Goal: Task Accomplishment & Management: Complete application form

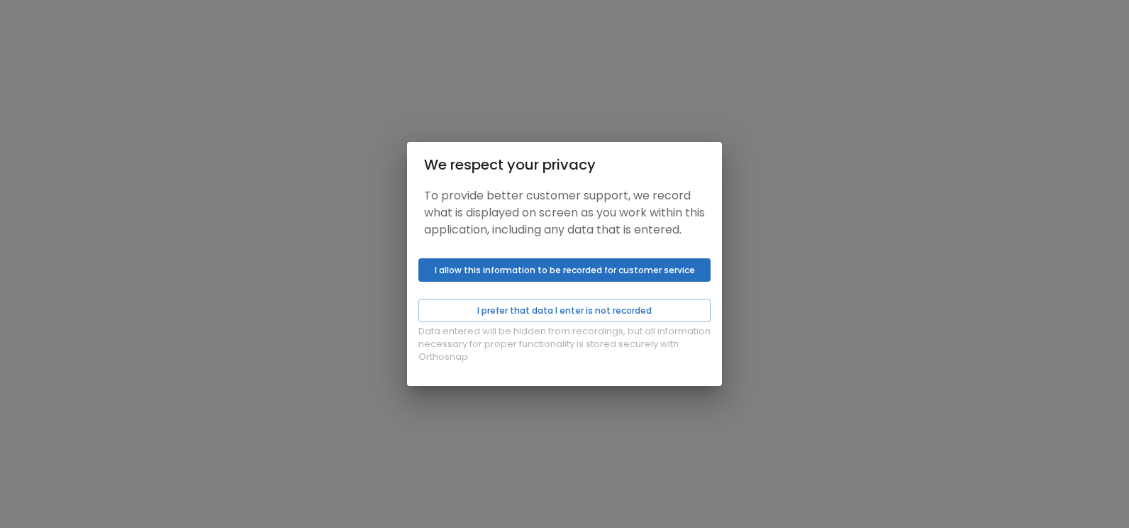
click at [634, 282] on button "I allow this information to be recorded for customer service" at bounding box center [564, 269] width 292 height 23
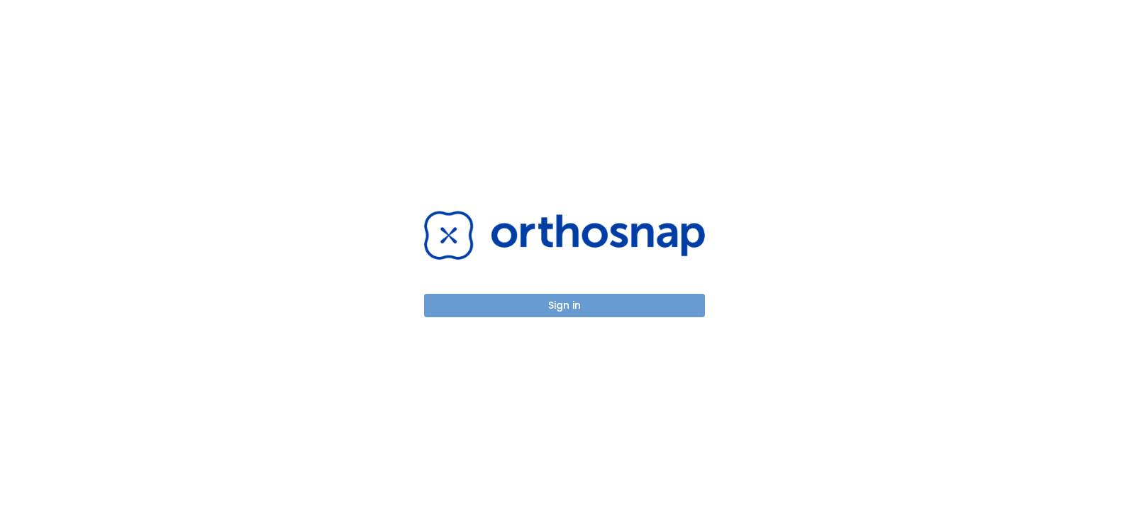
click at [619, 304] on button "Sign in" at bounding box center [564, 305] width 281 height 23
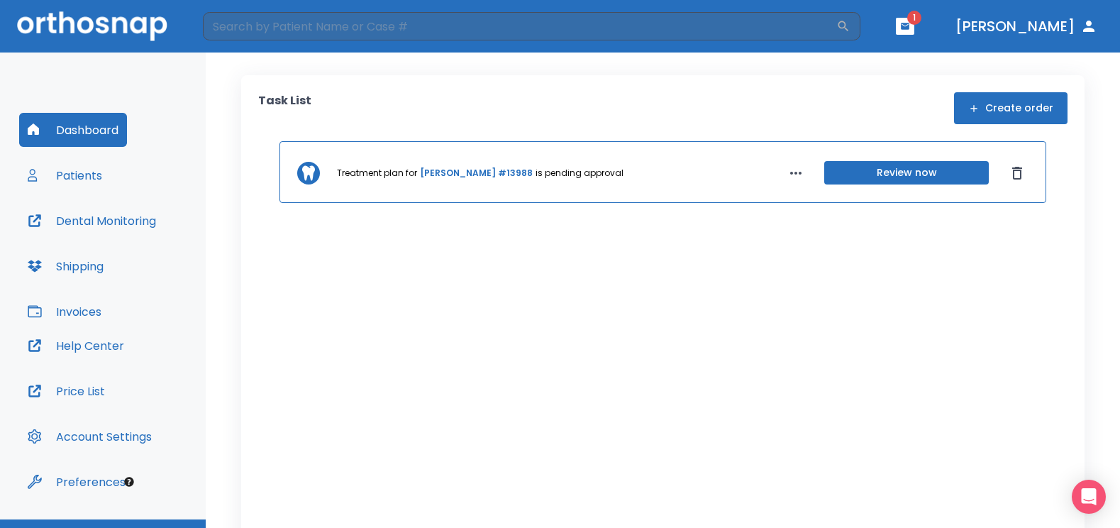
click at [938, 13] on header "​ 1 Dr. Villarreal" at bounding box center [560, 26] width 1120 height 52
click at [910, 21] on icon "button" at bounding box center [905, 26] width 10 height 10
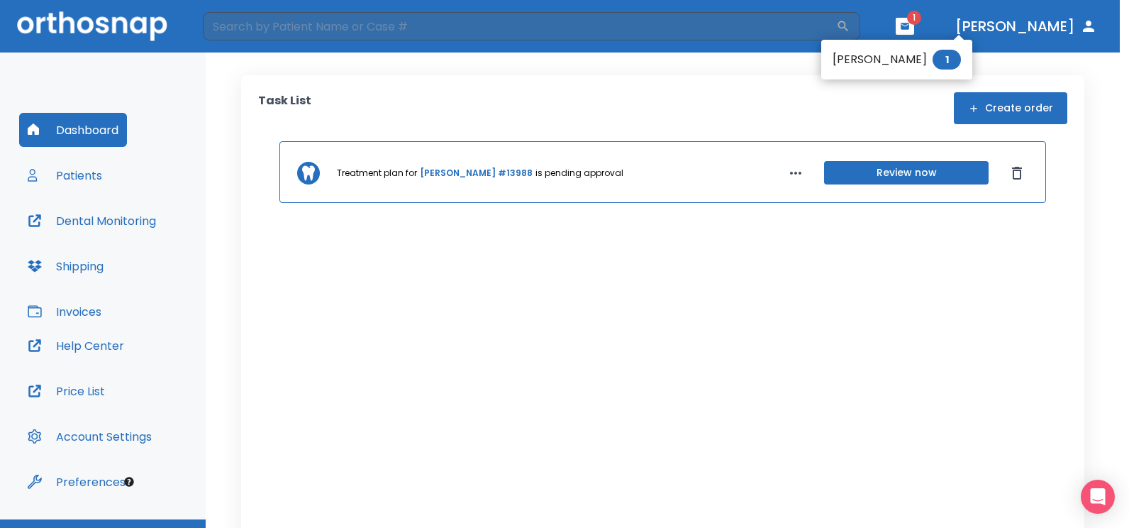
click at [870, 62] on li "Jose Rivera 1" at bounding box center [896, 59] width 151 height 28
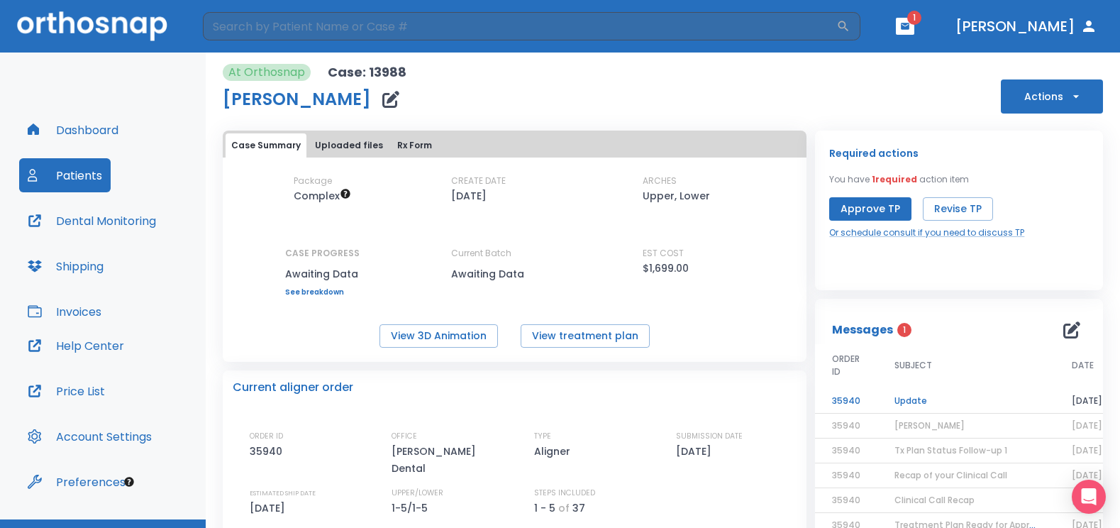
click at [867, 398] on td "35940" at bounding box center [846, 401] width 62 height 25
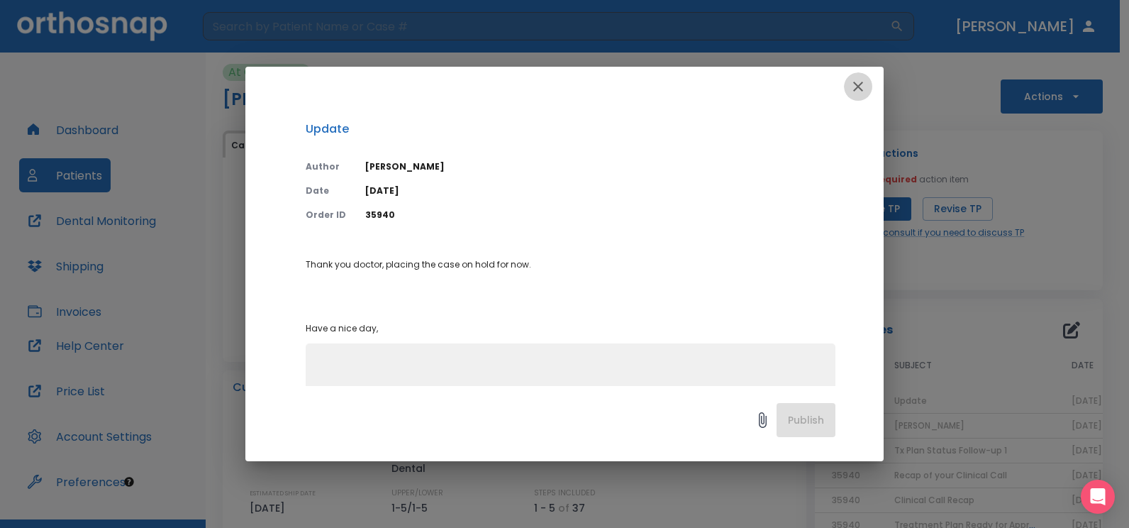
click at [870, 86] on button "button" at bounding box center [858, 86] width 28 height 28
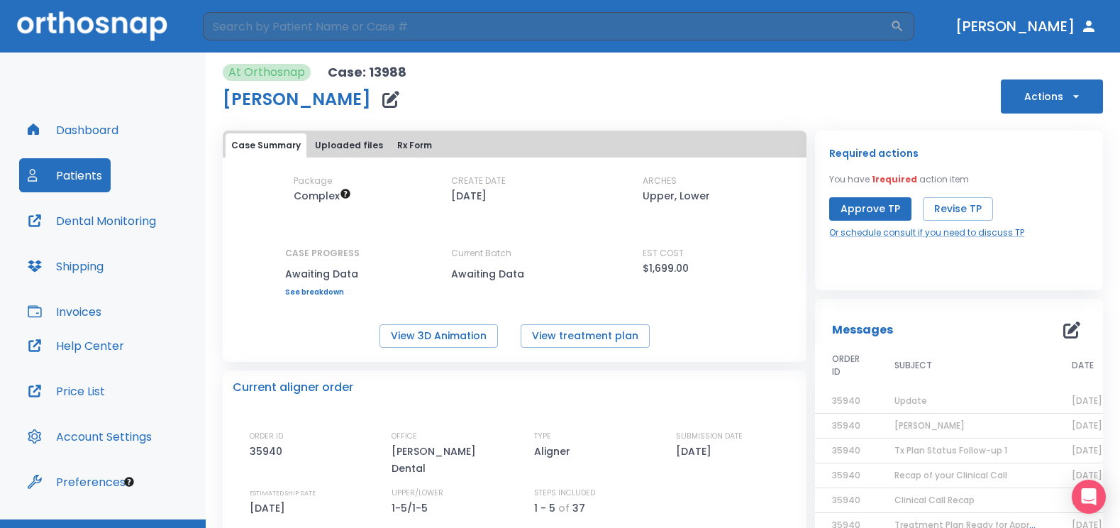
click at [90, 133] on button "Dashboard" at bounding box center [73, 130] width 108 height 34
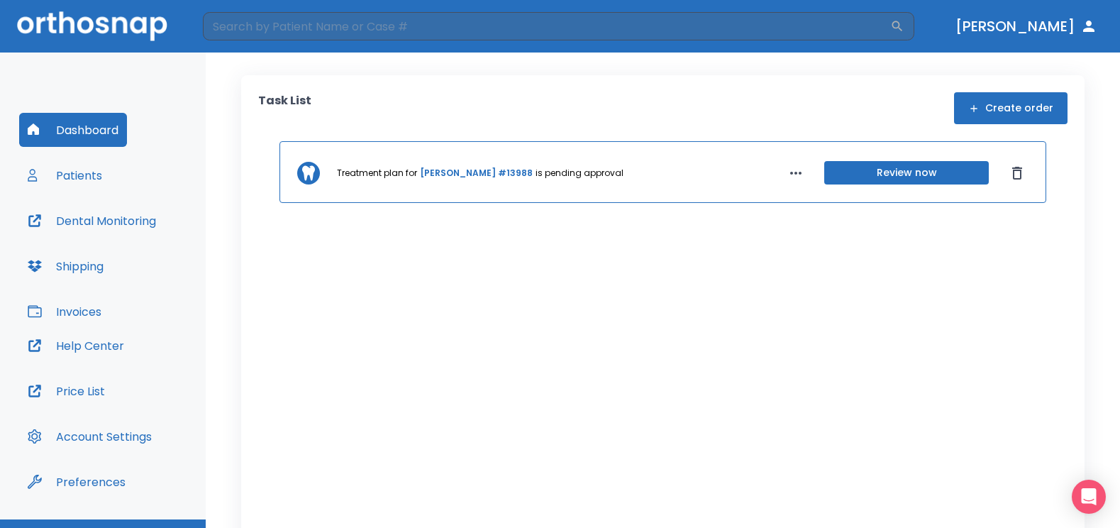
click at [1013, 105] on button "Create order" at bounding box center [1010, 108] width 113 height 32
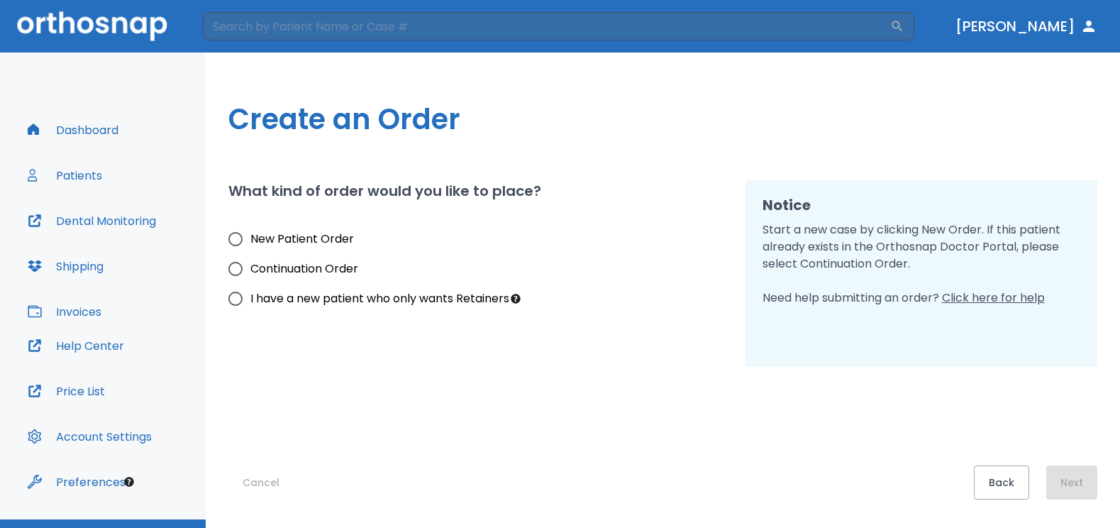
click at [235, 237] on input "New Patient Order" at bounding box center [236, 239] width 30 height 30
radio input "true"
click at [1076, 480] on button "Next" at bounding box center [1071, 482] width 51 height 34
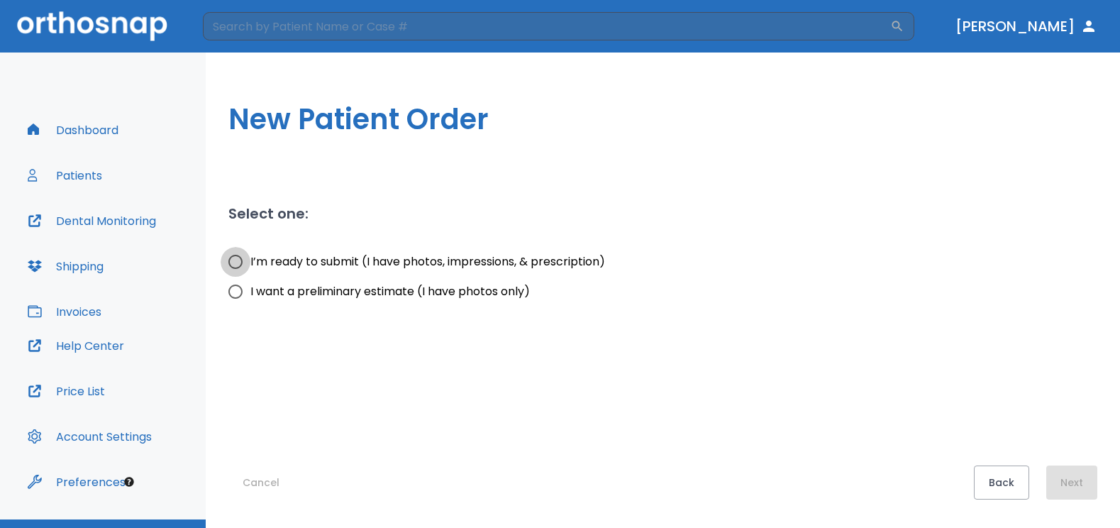
click at [238, 261] on input "I’m ready to submit (I have photos, impressions, & prescription)" at bounding box center [236, 262] width 30 height 30
radio input "true"
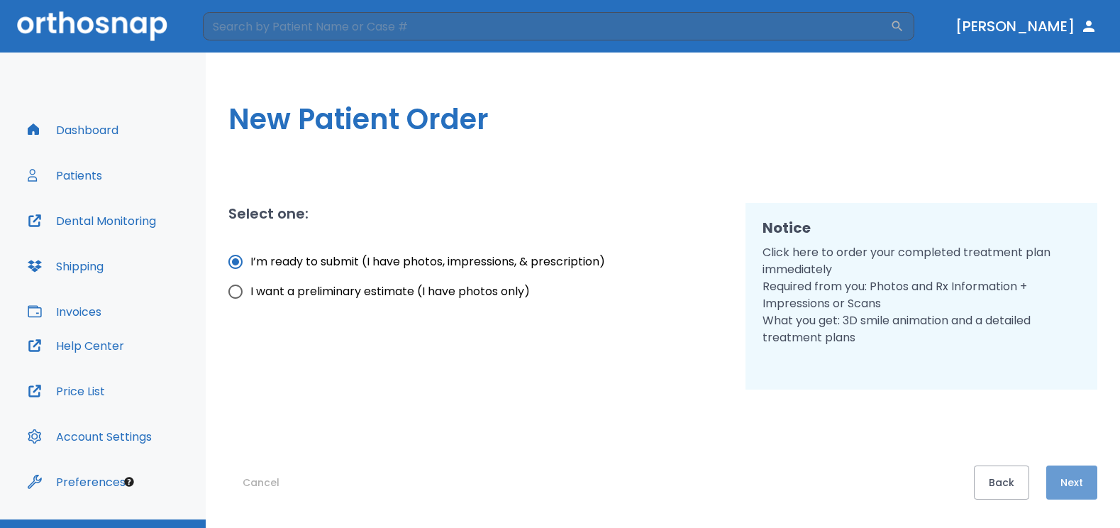
click at [1065, 478] on button "Next" at bounding box center [1071, 482] width 51 height 34
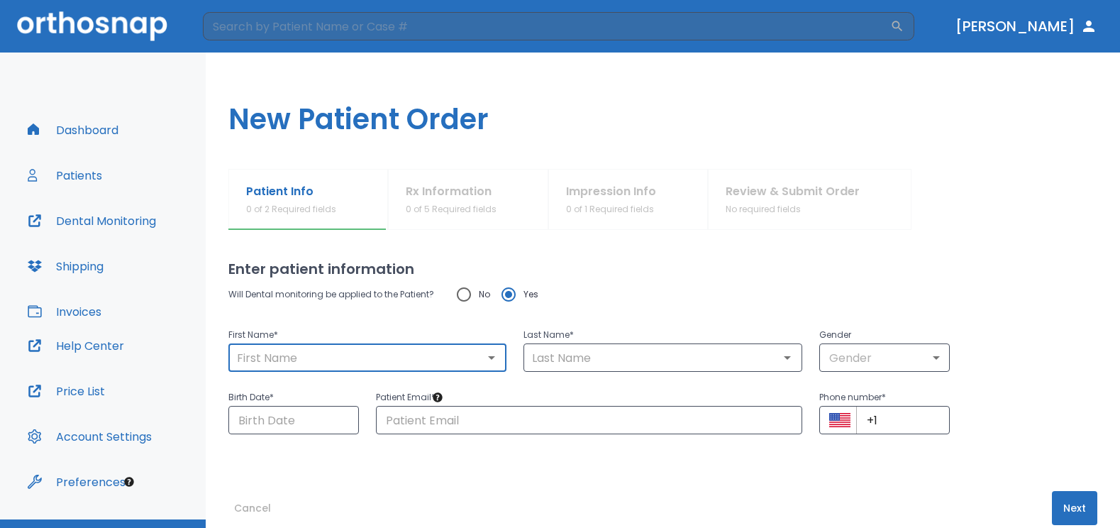
click at [420, 362] on input "text" at bounding box center [368, 358] width 270 height 20
type input "Teresa"
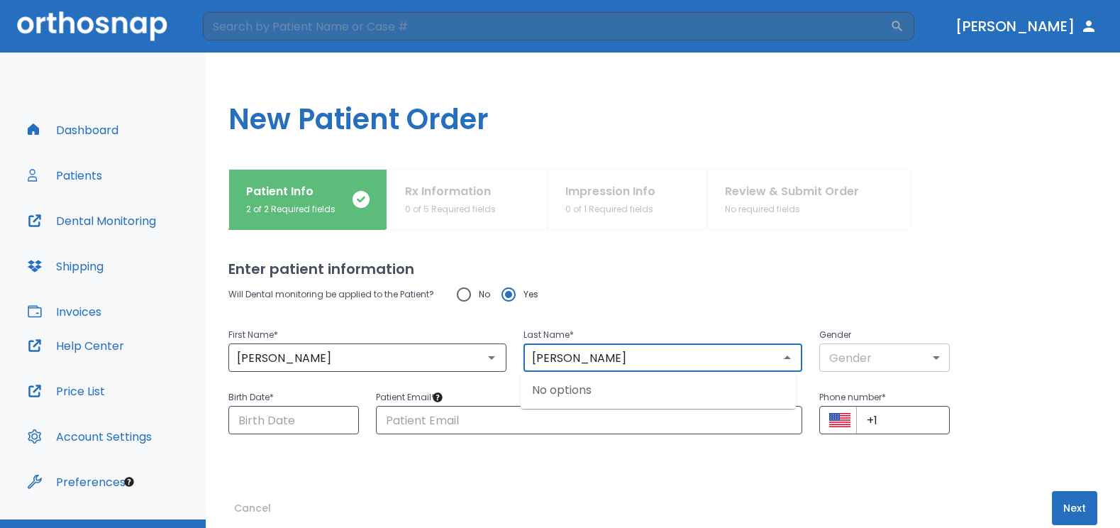
type input "Hinojosa"
click at [929, 351] on body "​ Dr. Villarreal Dashboard Patients Dental Monitoring Shipping Invoices Help Ce…" at bounding box center [560, 264] width 1120 height 528
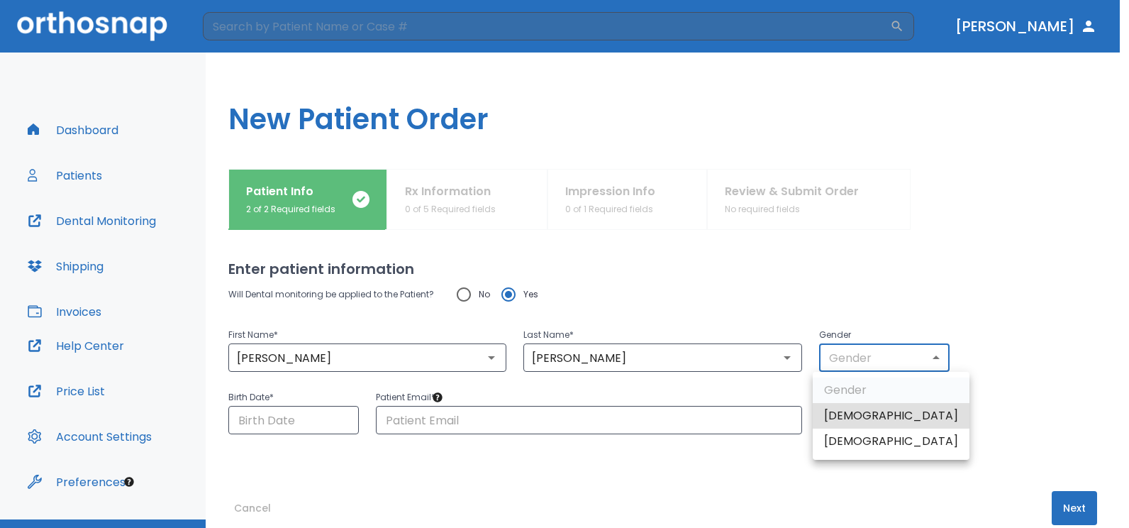
click at [866, 441] on li "Female" at bounding box center [891, 441] width 157 height 26
type input "0"
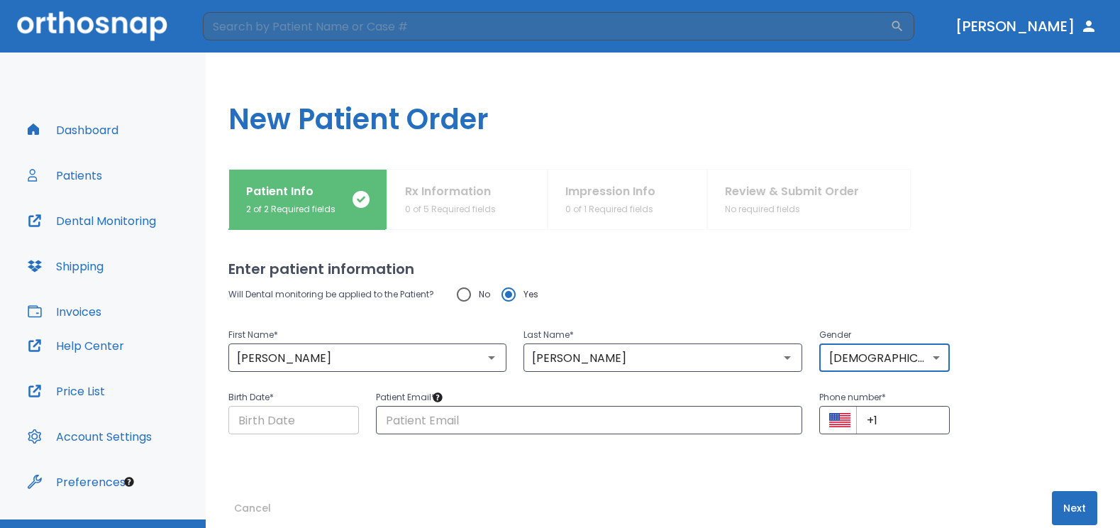
click at [317, 424] on input "Choose date" at bounding box center [293, 420] width 130 height 28
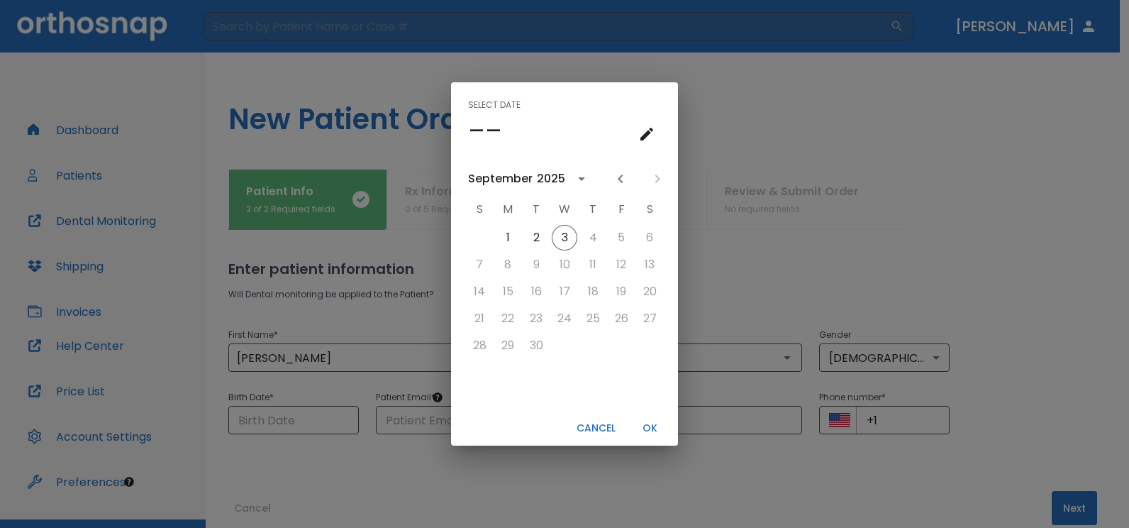
click at [577, 179] on icon "calendar view is open, switch to year view" at bounding box center [581, 178] width 17 height 17
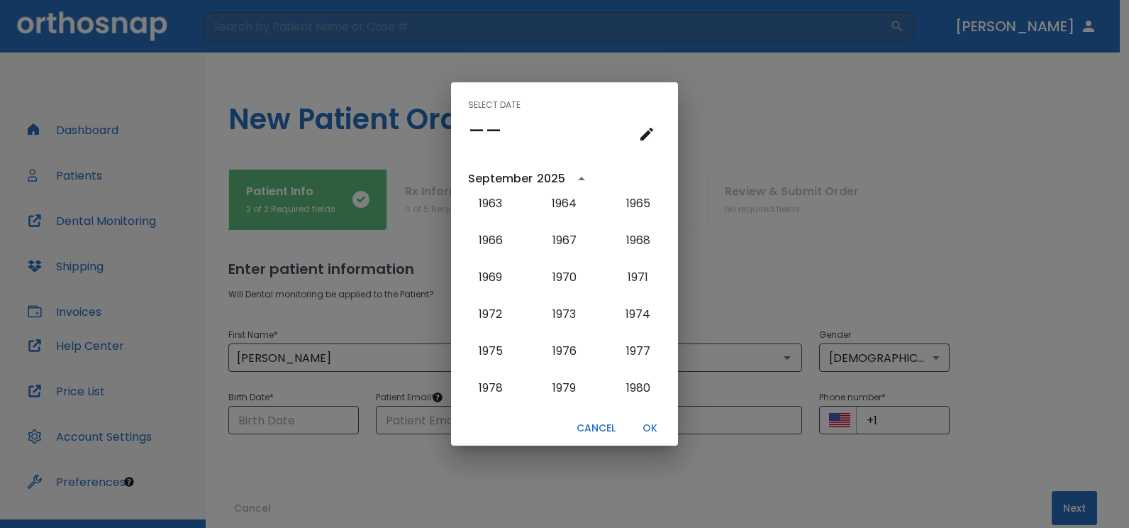
scroll to position [713, 0]
click at [564, 237] on button "1961" at bounding box center [564, 238] width 51 height 26
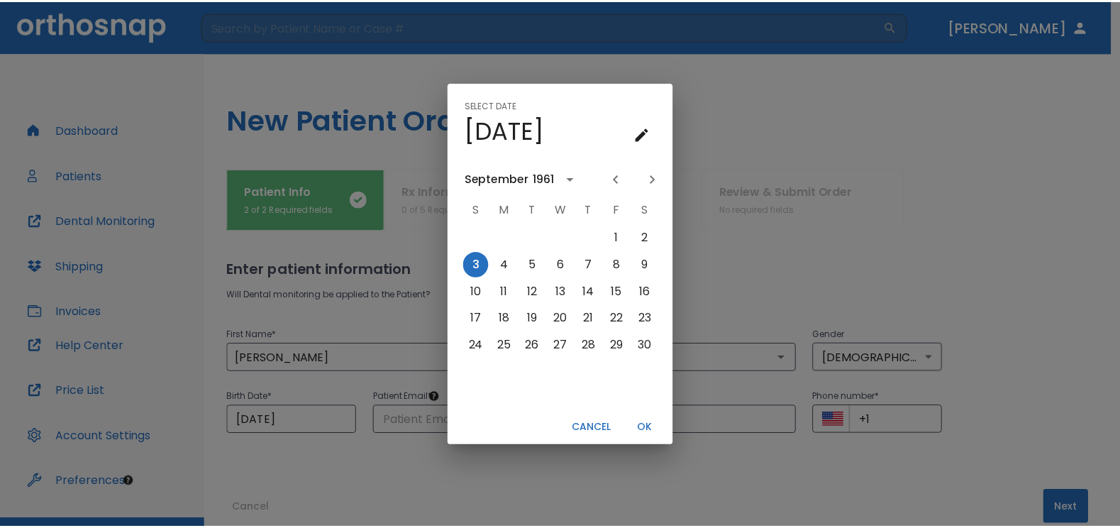
scroll to position [0, 0]
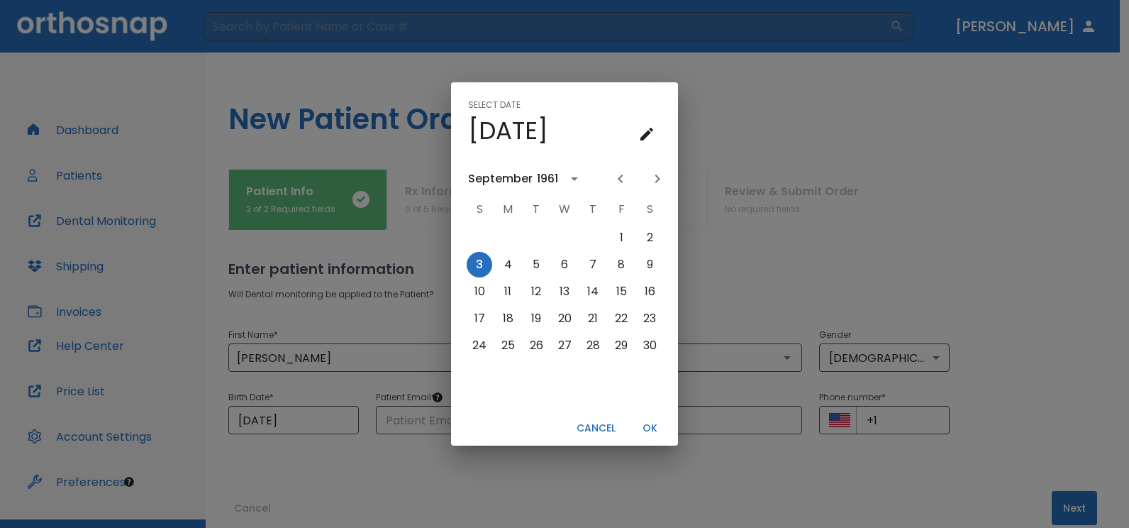
click at [620, 177] on icon "Previous month" at bounding box center [620, 178] width 17 height 17
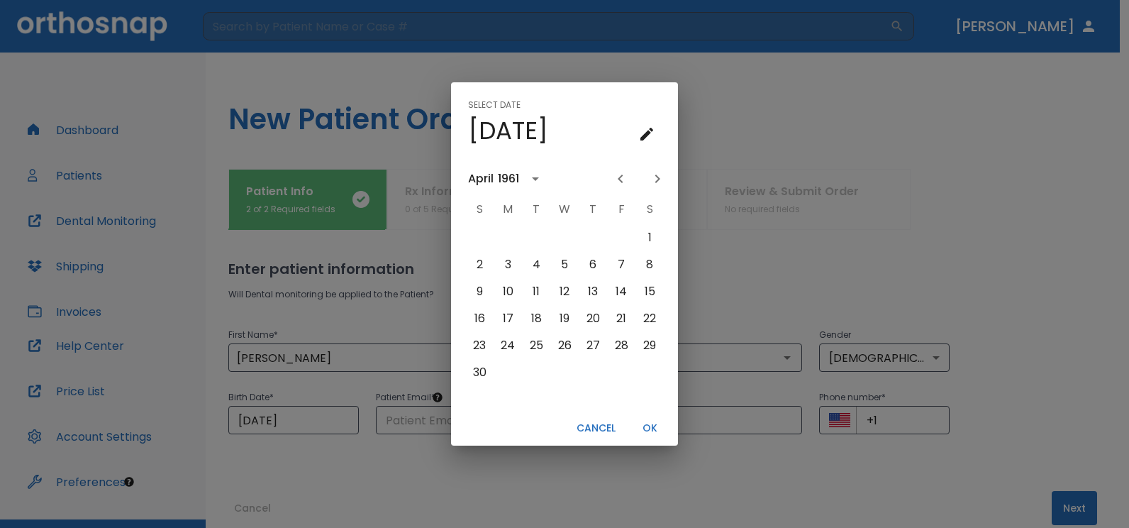
click at [620, 177] on icon "Previous month" at bounding box center [620, 178] width 17 height 17
click at [513, 318] on button "20" at bounding box center [508, 319] width 26 height 26
type input "03/20/1961"
click at [655, 431] on button "OK" at bounding box center [649, 427] width 45 height 23
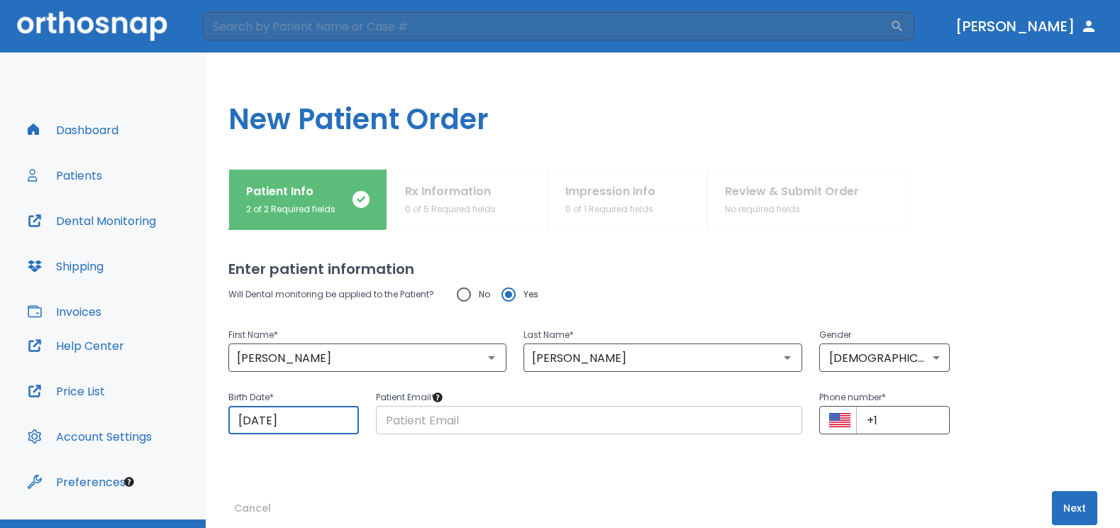
click at [422, 420] on input "text" at bounding box center [589, 420] width 426 height 28
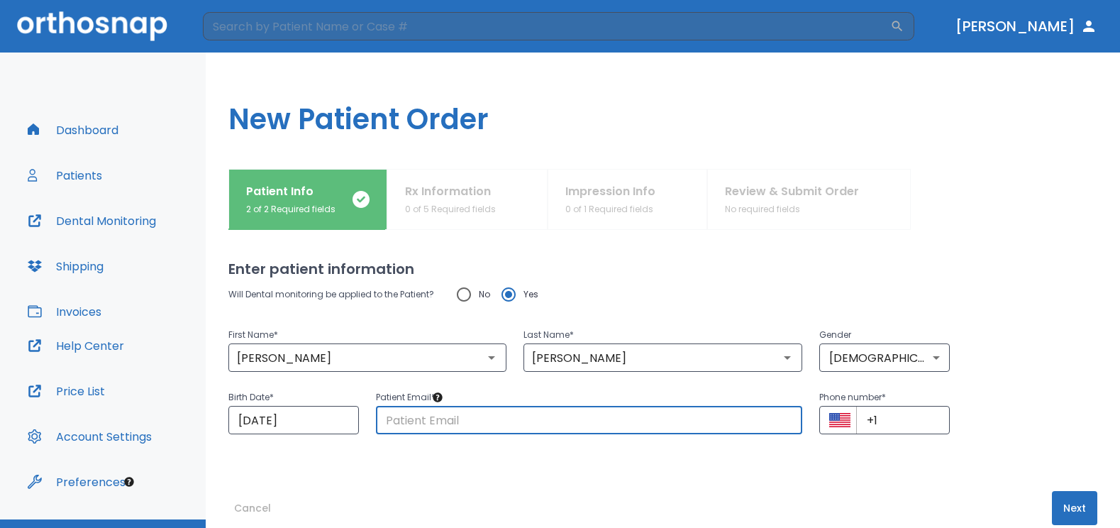
type input "vill.dental@gmail.com"
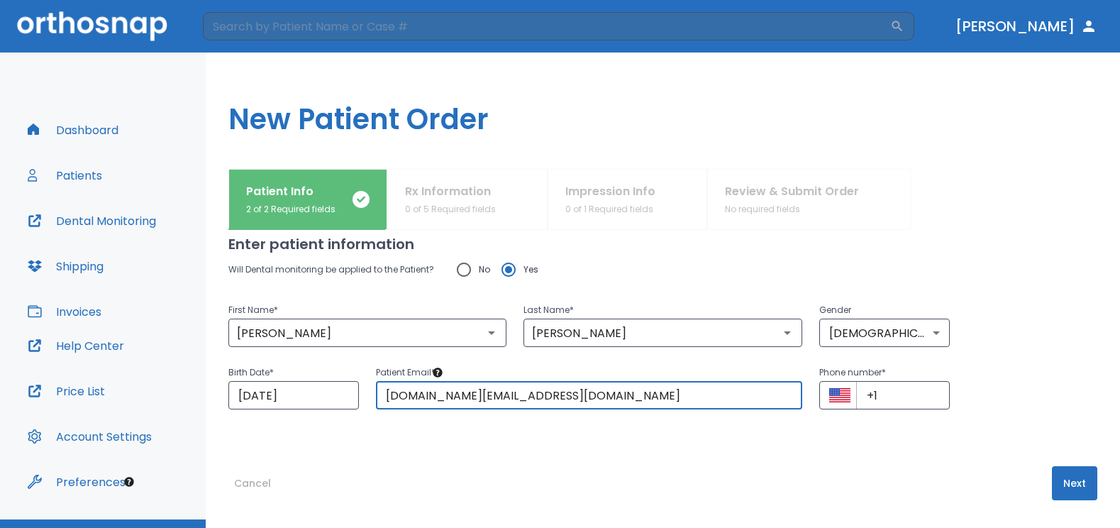
scroll to position [26, 0]
click at [894, 394] on input "+1" at bounding box center [903, 394] width 94 height 28
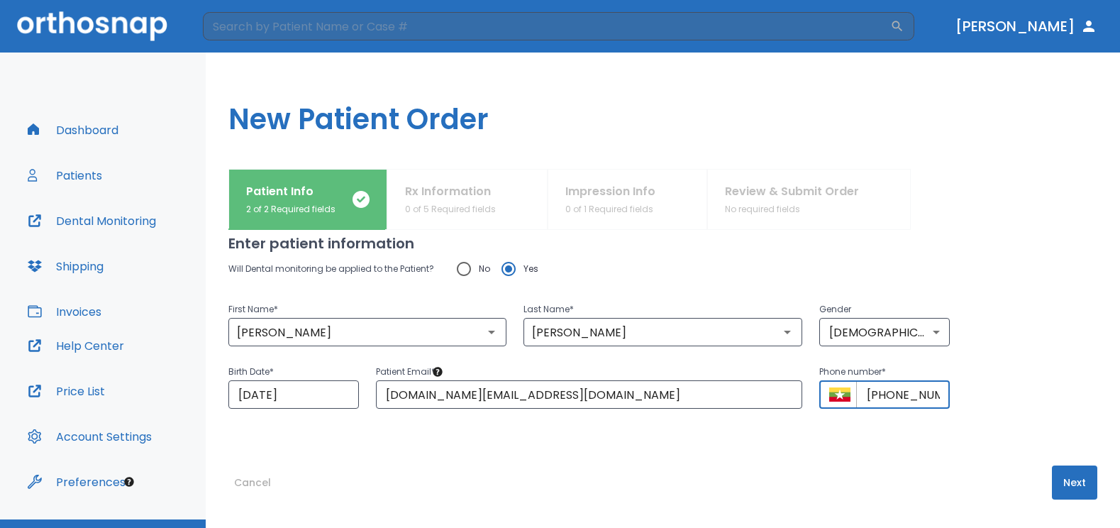
scroll to position [0, 6]
click at [904, 391] on input "+9565425545" at bounding box center [903, 394] width 94 height 28
type input "+9565425545"
click at [1065, 478] on button "Next" at bounding box center [1074, 482] width 45 height 34
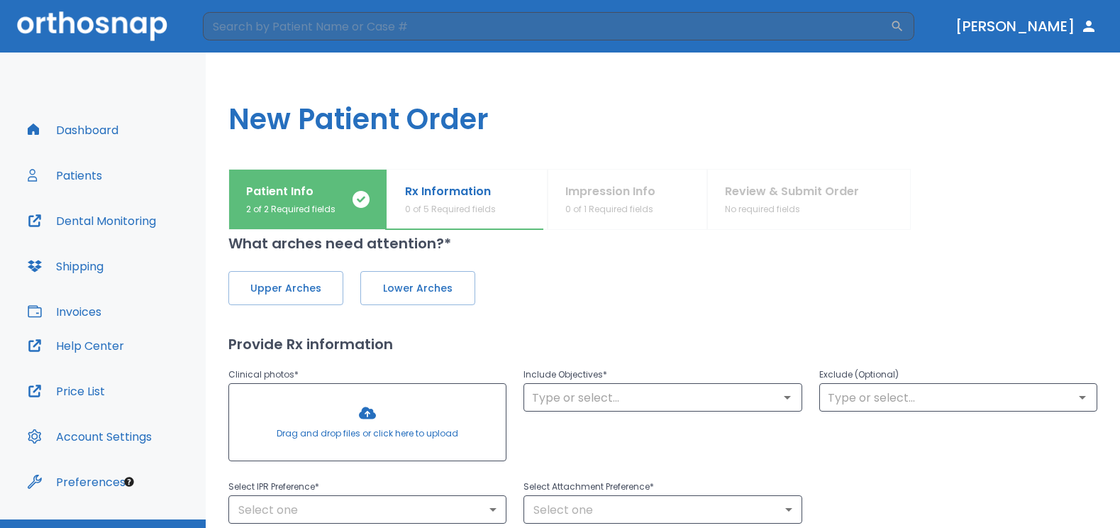
scroll to position [0, 0]
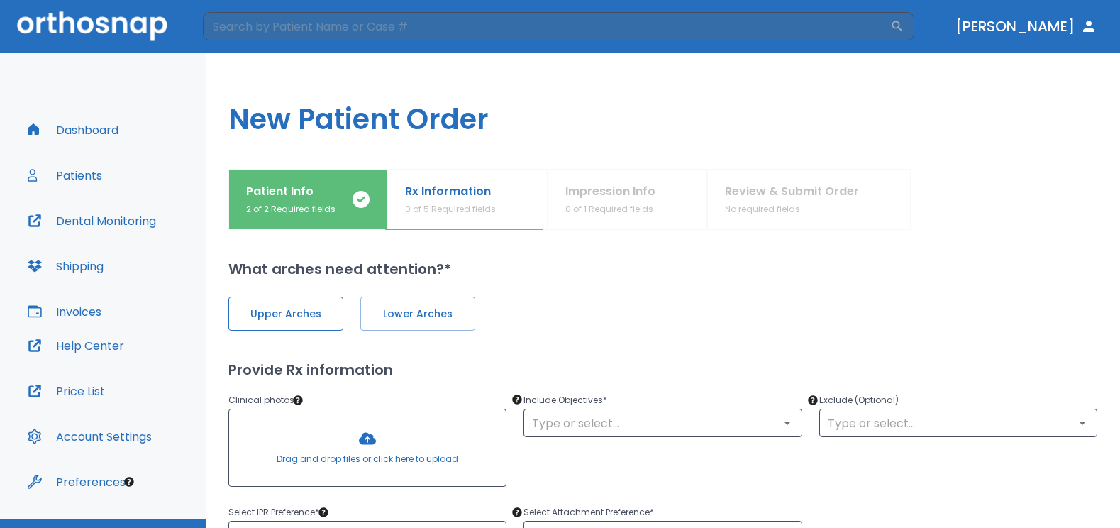
click at [289, 312] on span "Upper Arches" at bounding box center [285, 313] width 85 height 15
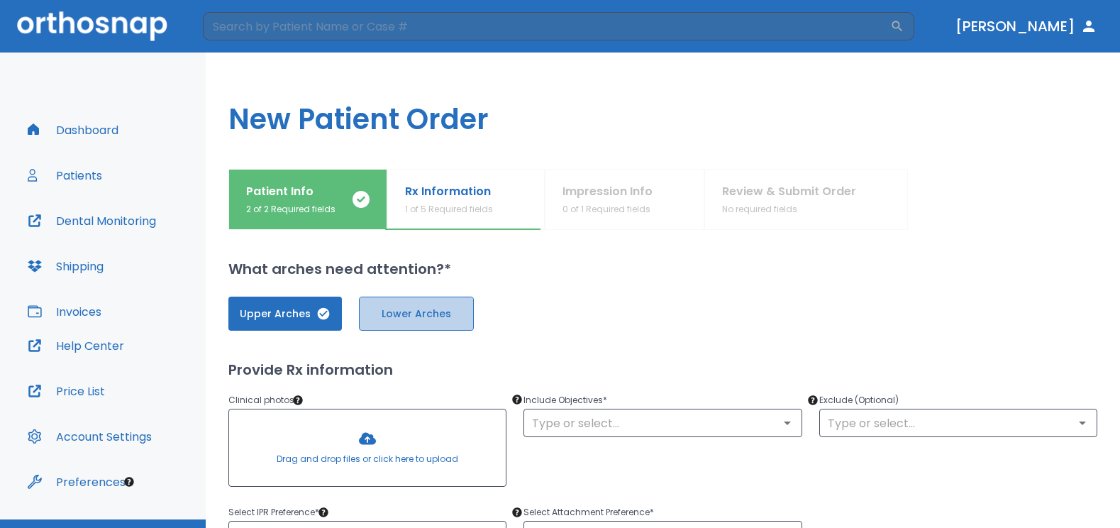
click at [389, 309] on span "Lower Arches" at bounding box center [416, 313] width 85 height 15
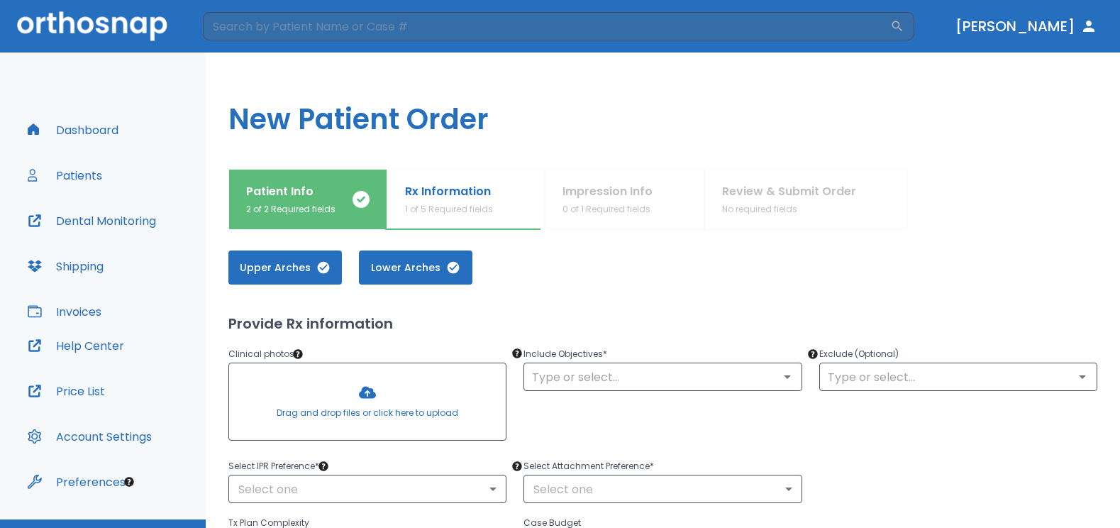
scroll to position [71, 0]
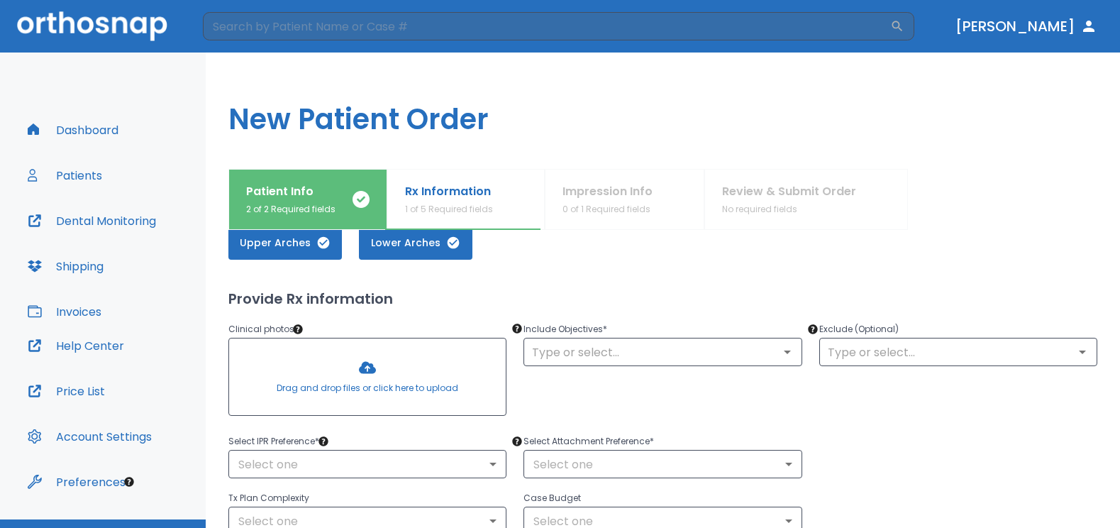
click at [367, 365] on div at bounding box center [367, 376] width 277 height 77
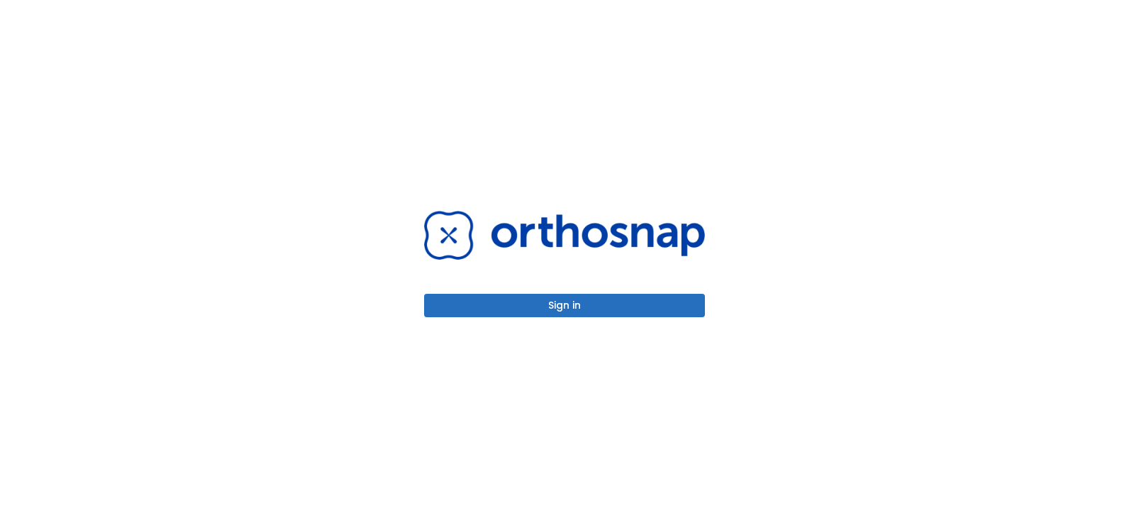
click at [535, 306] on button "Sign in" at bounding box center [564, 305] width 281 height 23
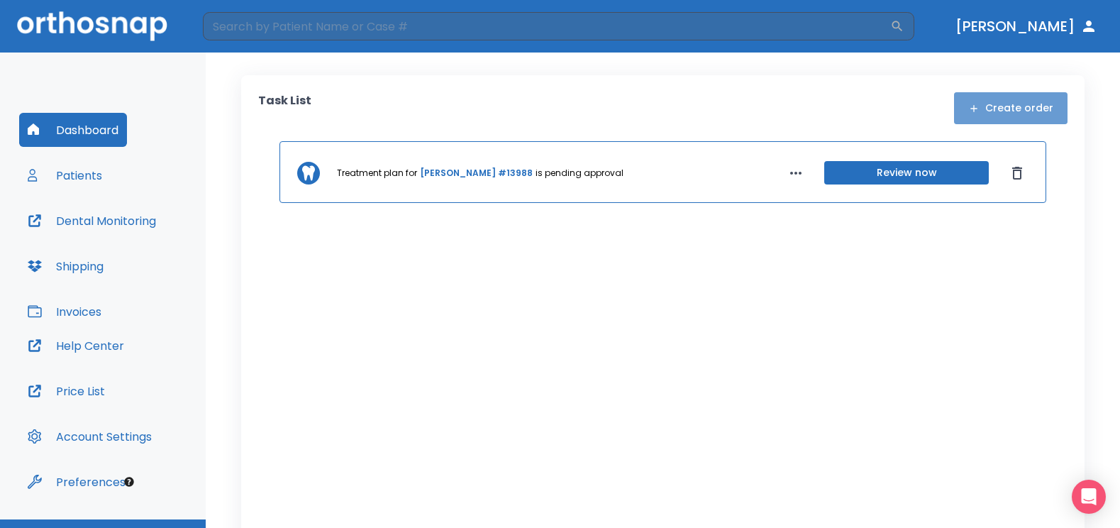
click at [1007, 114] on button "Create order" at bounding box center [1010, 108] width 113 height 32
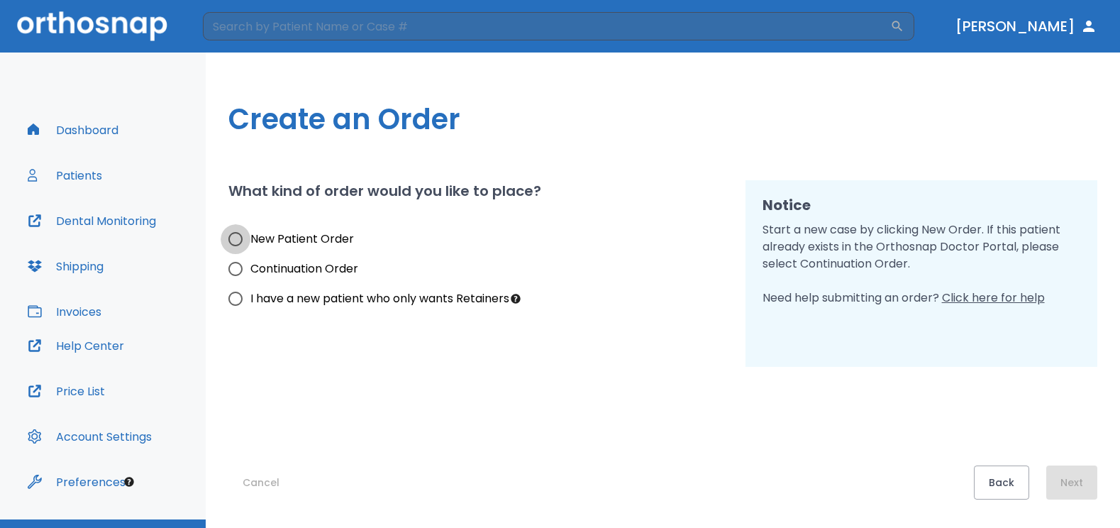
click at [235, 234] on input "New Patient Order" at bounding box center [236, 239] width 30 height 30
radio input "true"
click at [1069, 477] on button "Next" at bounding box center [1071, 482] width 51 height 34
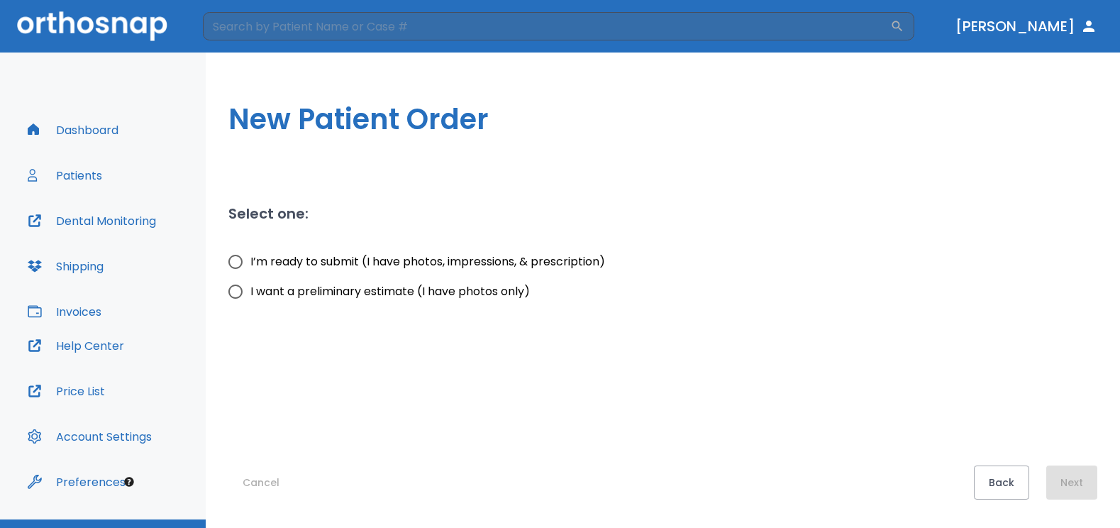
click at [252, 255] on span "I’m ready to submit (I have photos, impressions, & prescription)" at bounding box center [427, 261] width 355 height 17
click at [250, 255] on input "I’m ready to submit (I have photos, impressions, & prescription)" at bounding box center [236, 262] width 30 height 30
radio input "true"
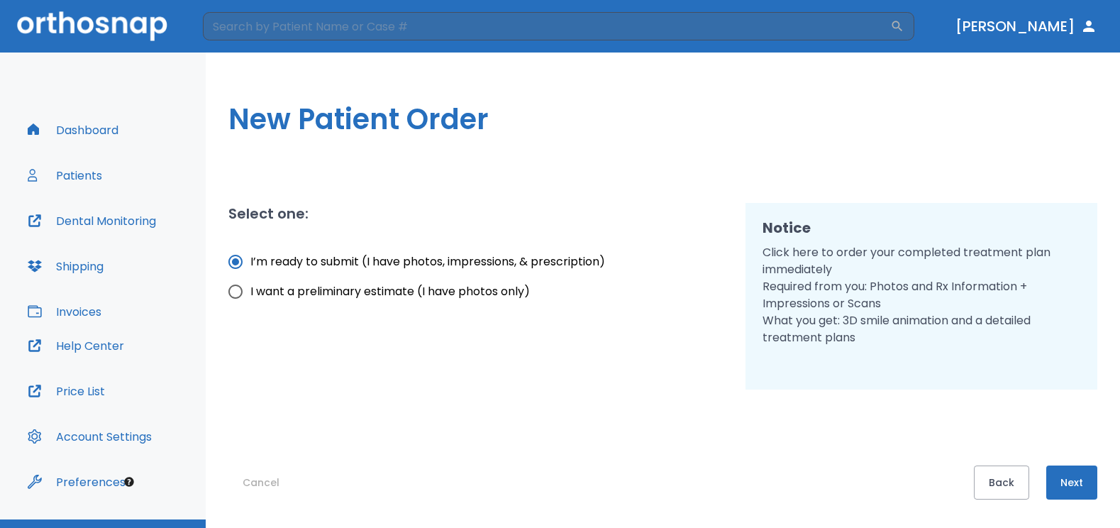
click at [1055, 467] on button "Next" at bounding box center [1071, 482] width 51 height 34
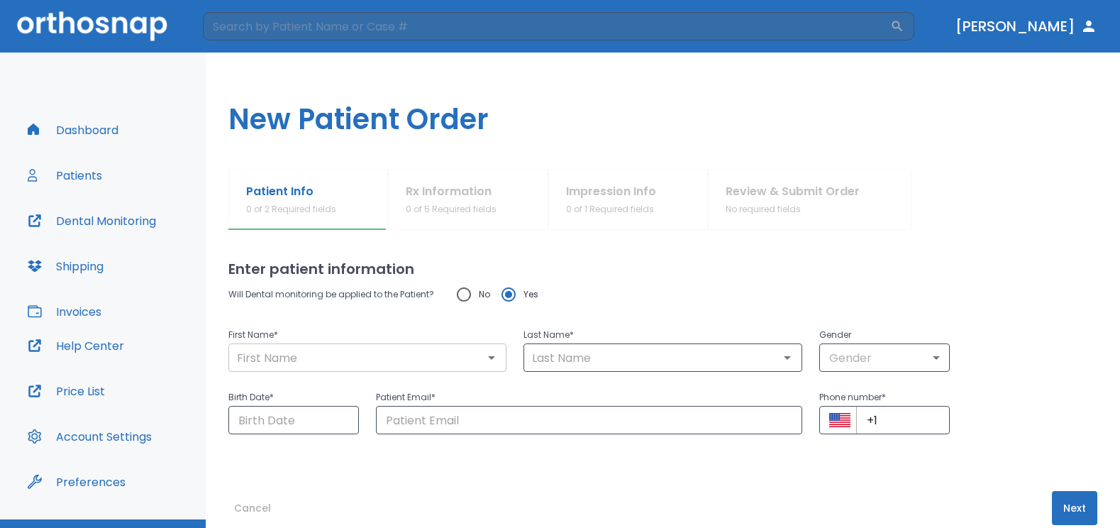
click at [392, 355] on input "text" at bounding box center [368, 358] width 270 height 20
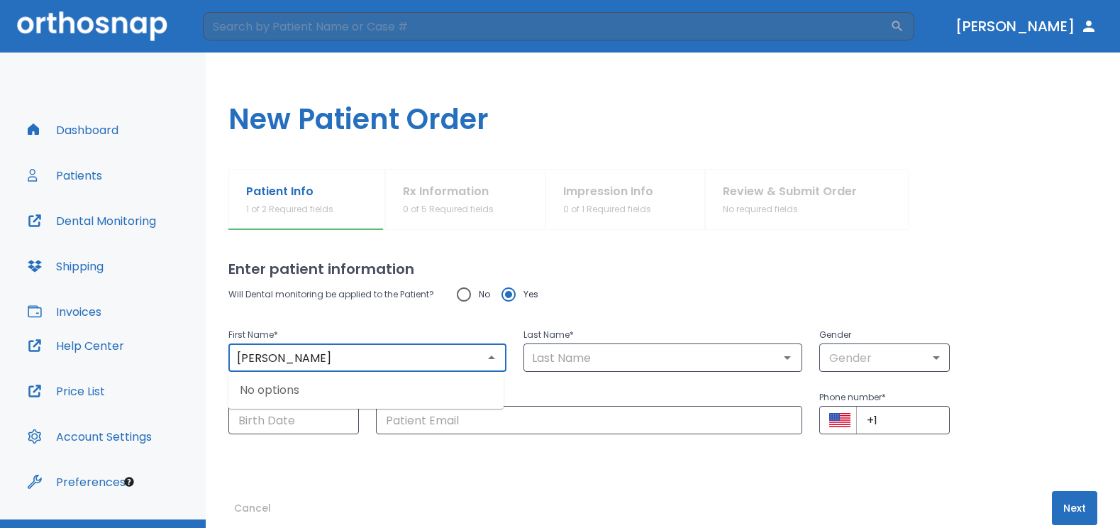
type input "Teresa"
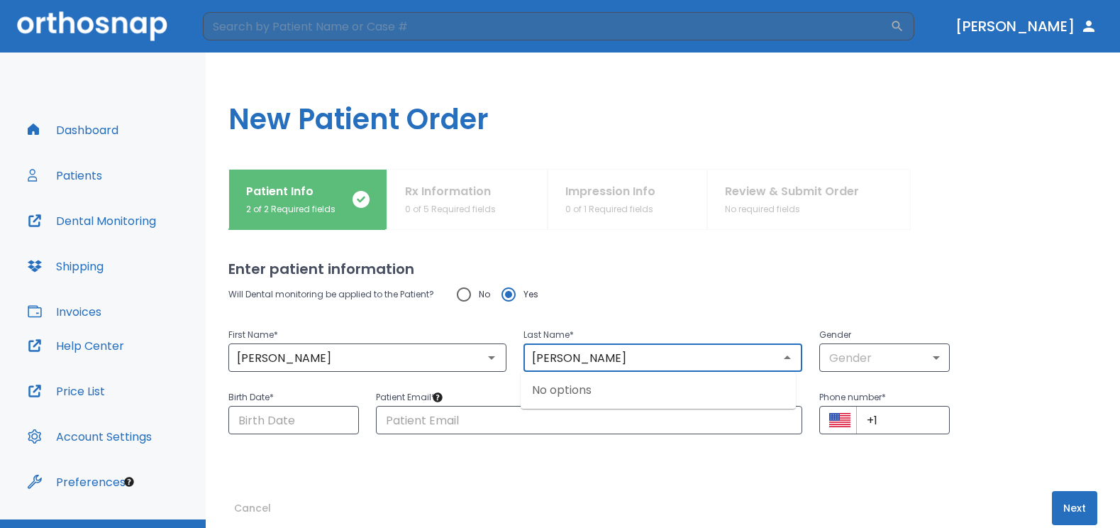
type input "Hinojosa"
click at [878, 372] on div "Phone number * ​ +1 ​" at bounding box center [876, 403] width 148 height 62
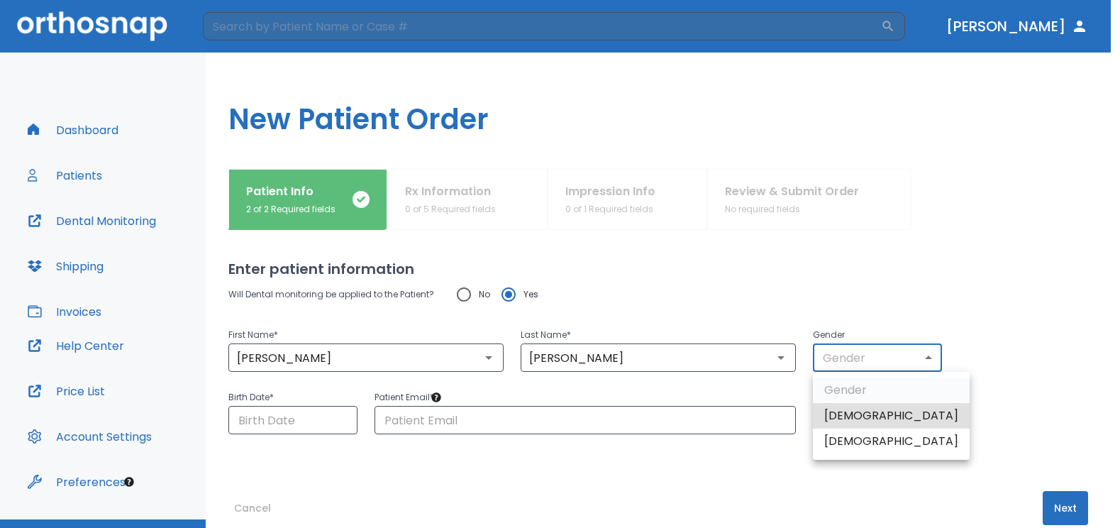
click at [875, 357] on body "​ Dr. Villarreal Dashboard Patients Dental Monitoring Shipping Invoices Help Ce…" at bounding box center [560, 264] width 1120 height 528
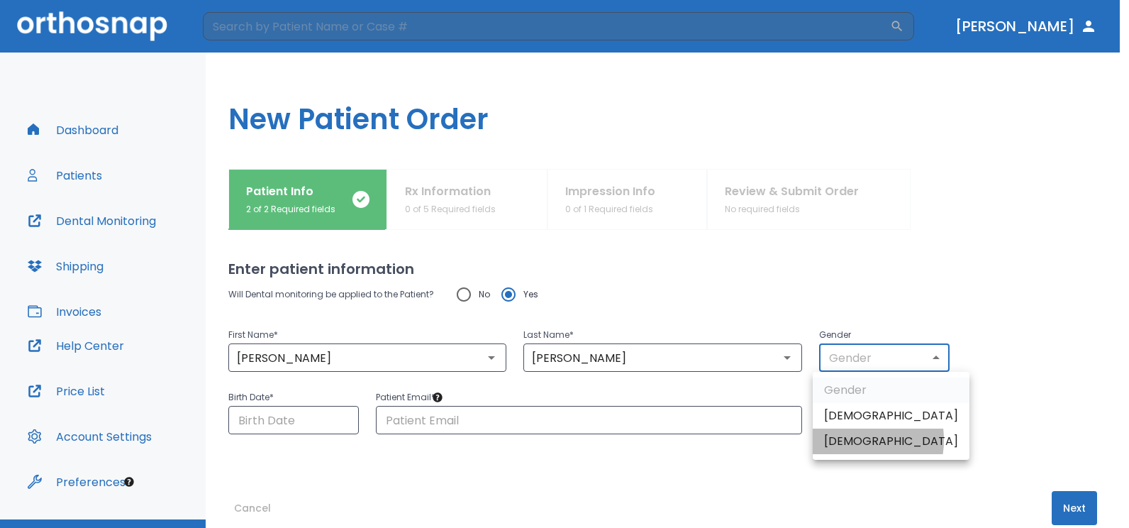
click at [845, 440] on li "Female" at bounding box center [891, 441] width 157 height 26
type input "0"
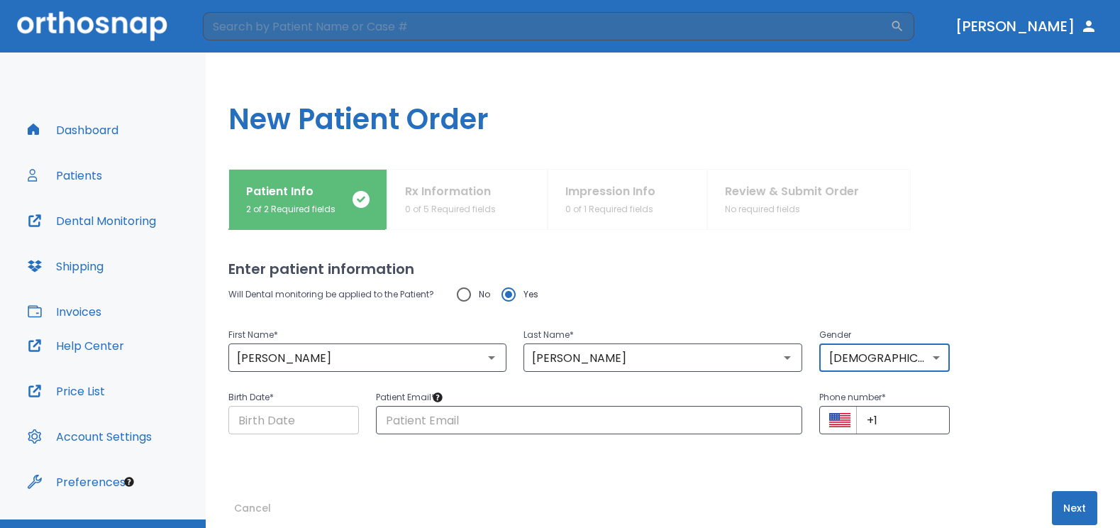
click at [296, 407] on input "Choose date" at bounding box center [293, 420] width 130 height 28
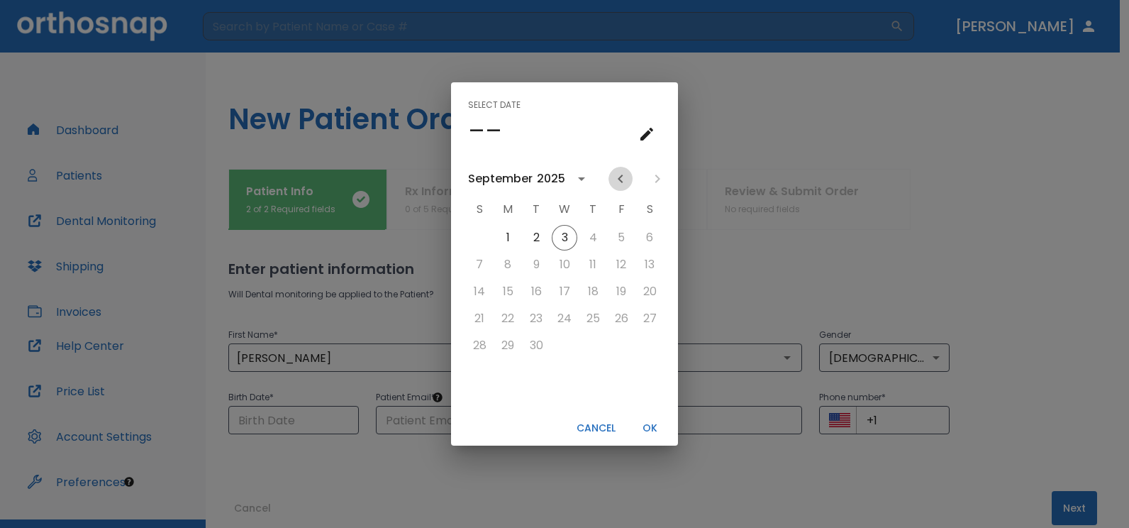
click at [623, 180] on icon "Previous month" at bounding box center [620, 178] width 17 height 17
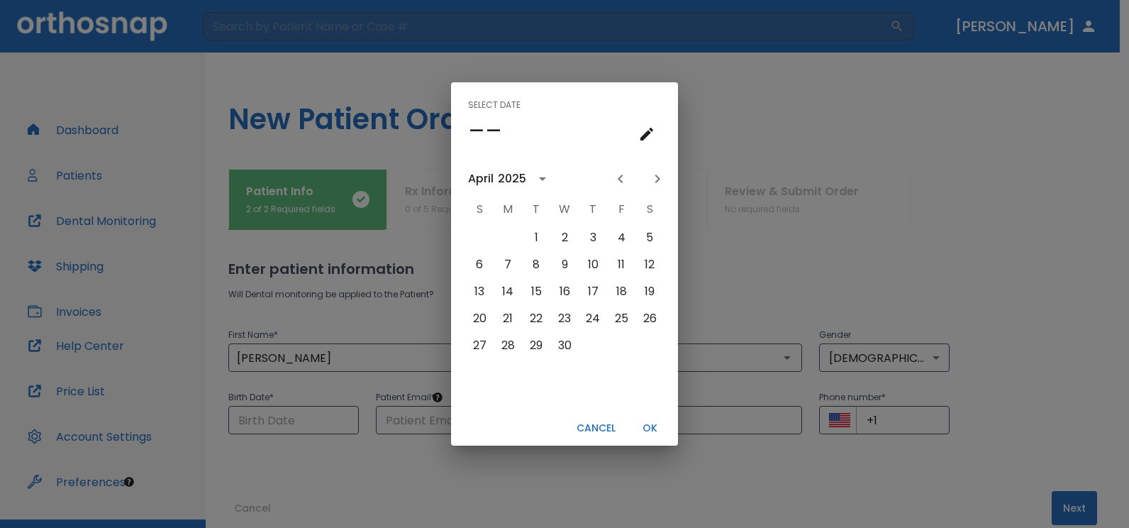
click at [623, 180] on icon "Previous month" at bounding box center [620, 178] width 17 height 17
click at [598, 322] on button "20" at bounding box center [593, 319] width 26 height 26
click at [554, 175] on icon "calendar view is open, switch to year view" at bounding box center [553, 178] width 17 height 17
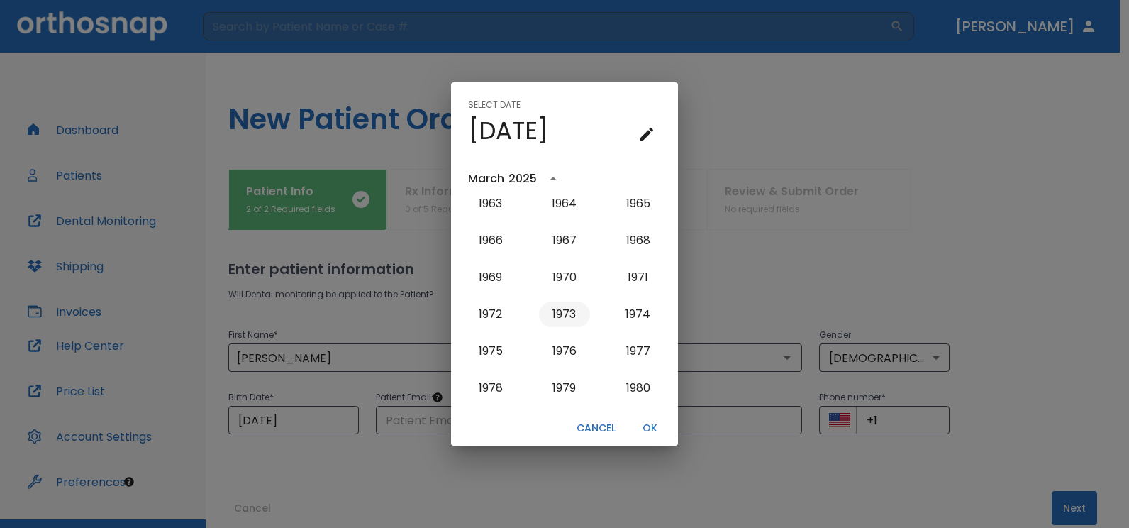
scroll to position [643, 0]
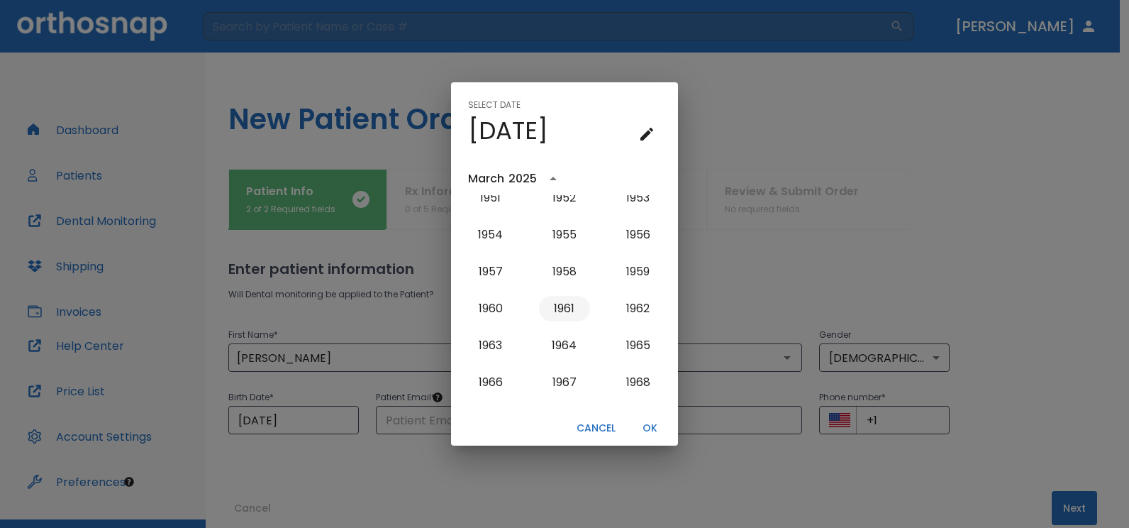
click at [551, 306] on button "1961" at bounding box center [564, 309] width 51 height 26
type input "03/20/1961"
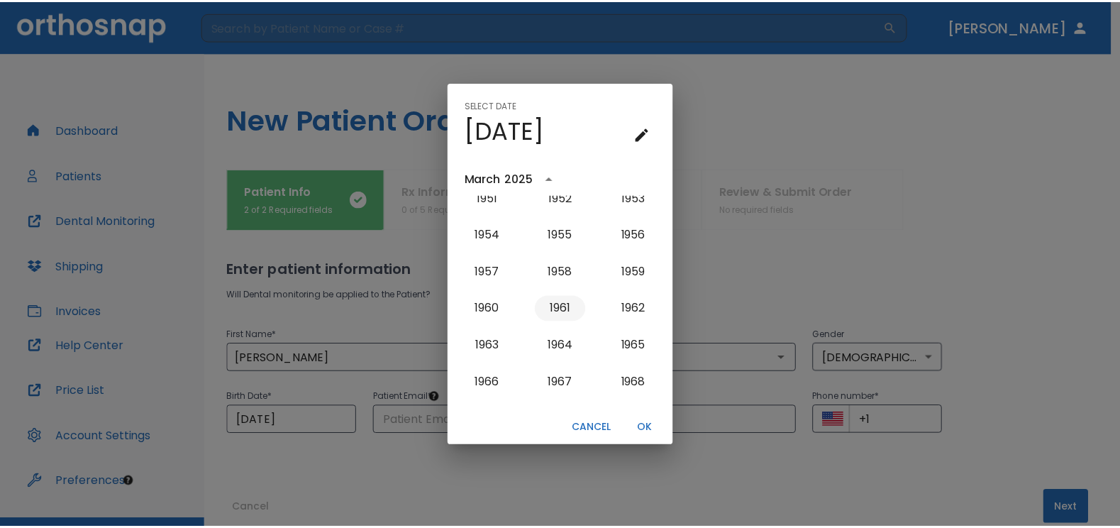
scroll to position [0, 0]
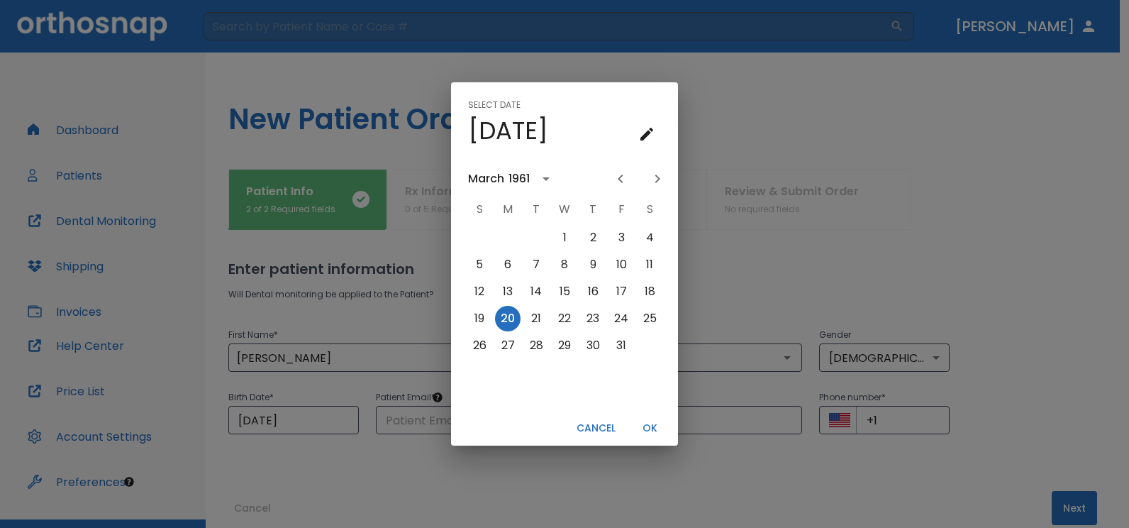
click at [649, 428] on button "OK" at bounding box center [649, 427] width 45 height 23
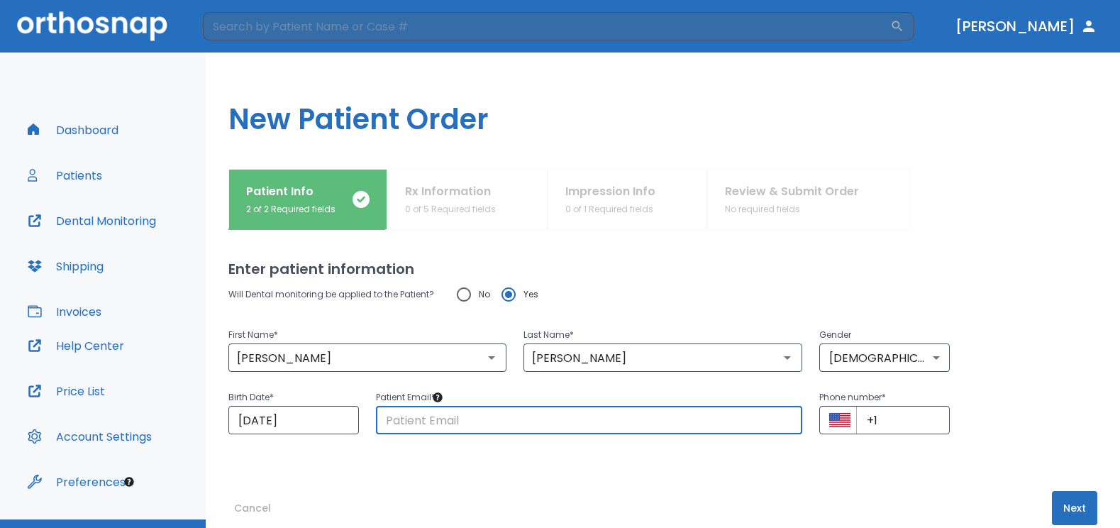
click at [503, 422] on input "text" at bounding box center [589, 420] width 426 height 28
type input "vill.dental@gmail.com"
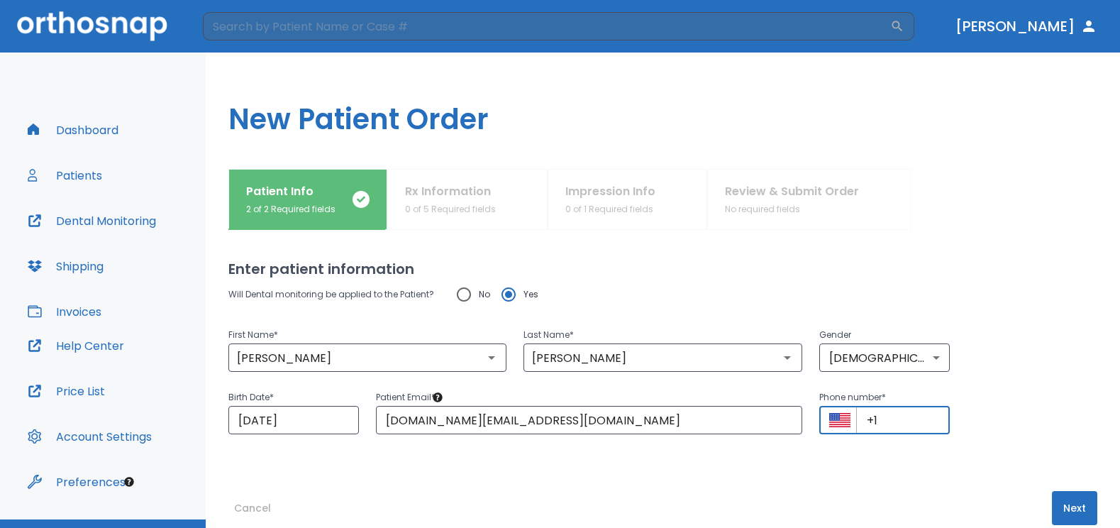
click at [887, 423] on input "+1" at bounding box center [903, 420] width 94 height 28
type input "+1 (956) 542-5545"
click at [1062, 504] on button "Next" at bounding box center [1074, 508] width 45 height 34
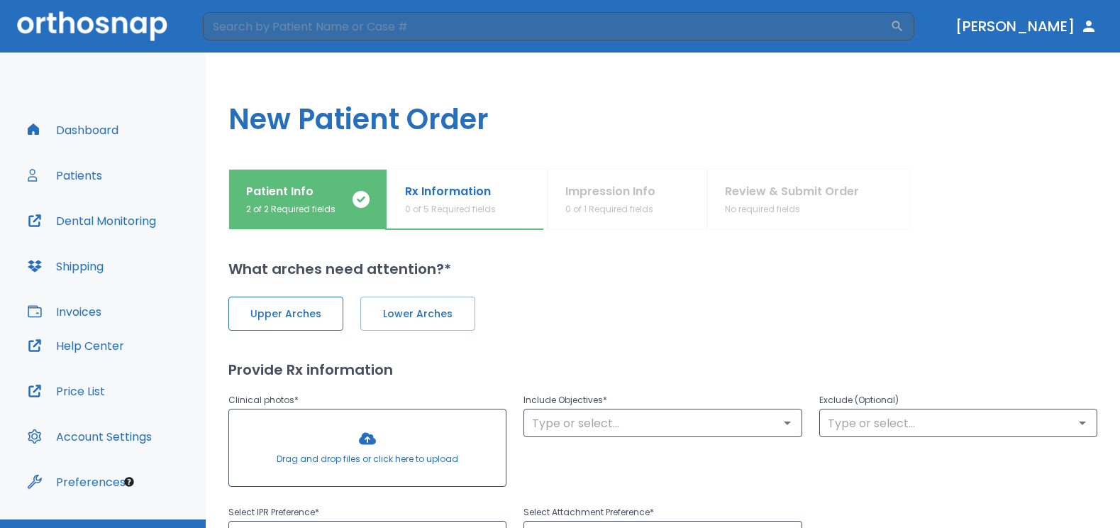
drag, startPoint x: 323, startPoint y: 322, endPoint x: 381, endPoint y: 337, distance: 60.0
click at [325, 322] on button "Upper Arches" at bounding box center [285, 313] width 115 height 34
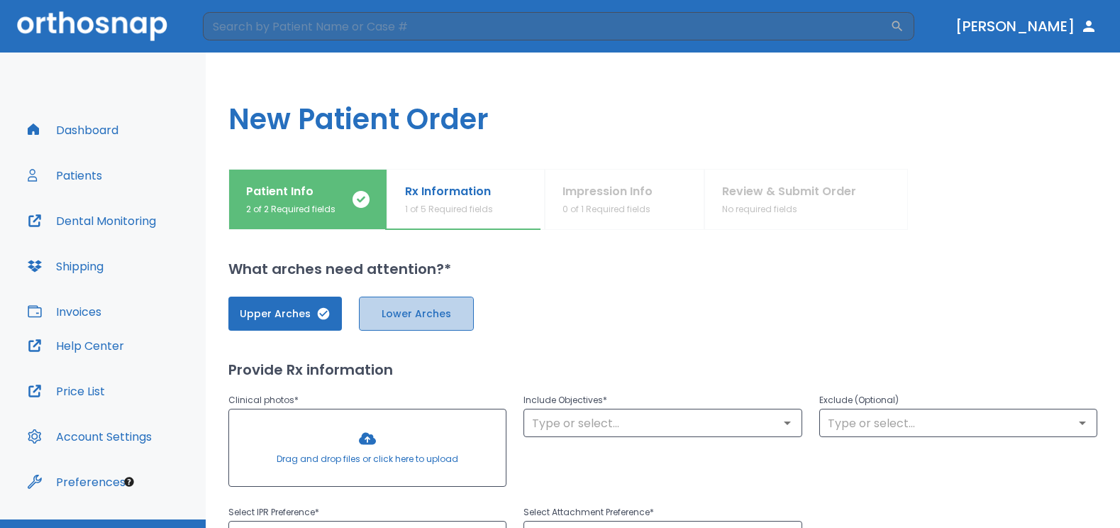
click at [401, 328] on button "Lower Arches" at bounding box center [416, 313] width 115 height 34
click at [367, 434] on div at bounding box center [367, 447] width 277 height 77
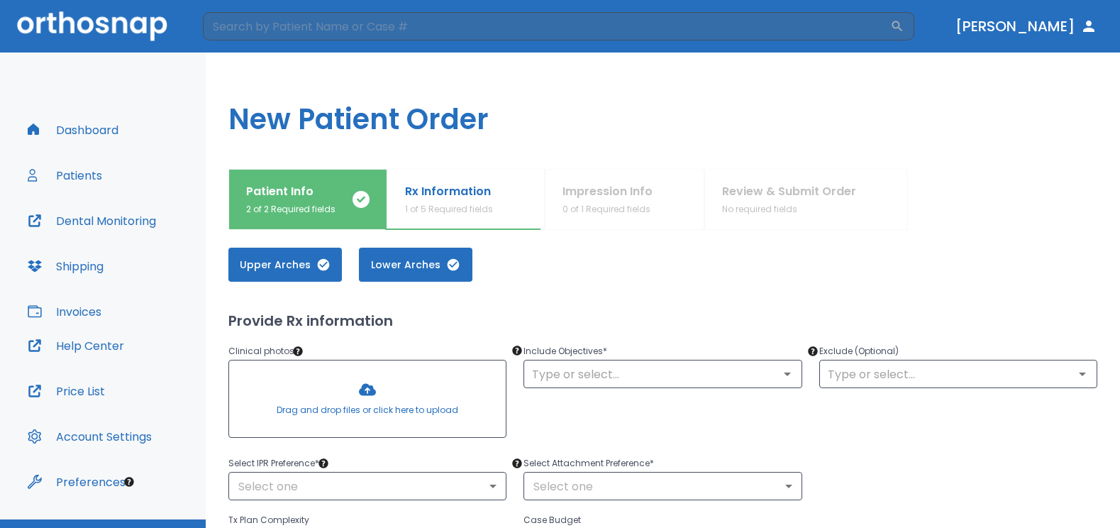
scroll to position [71, 0]
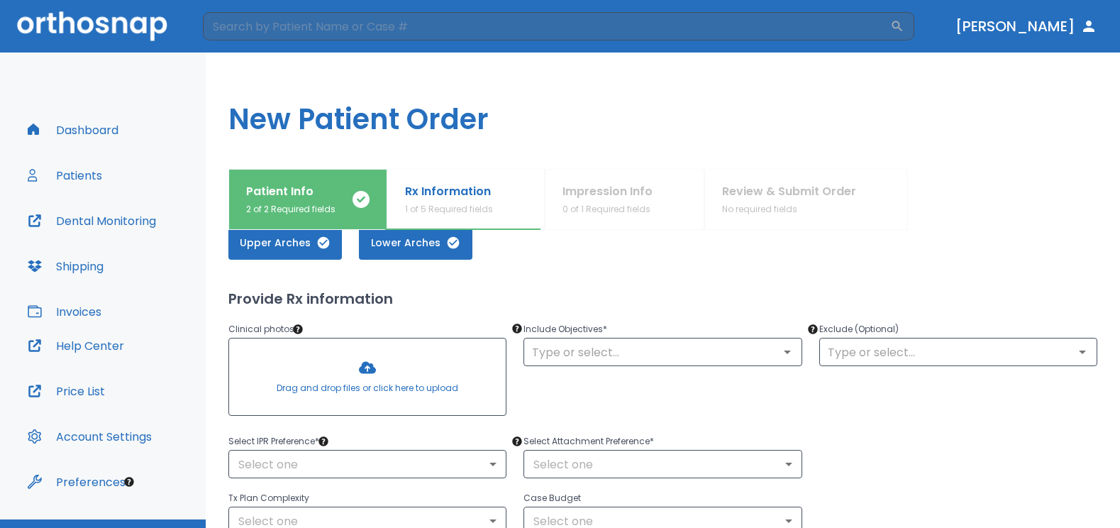
click at [403, 372] on div at bounding box center [367, 376] width 277 height 77
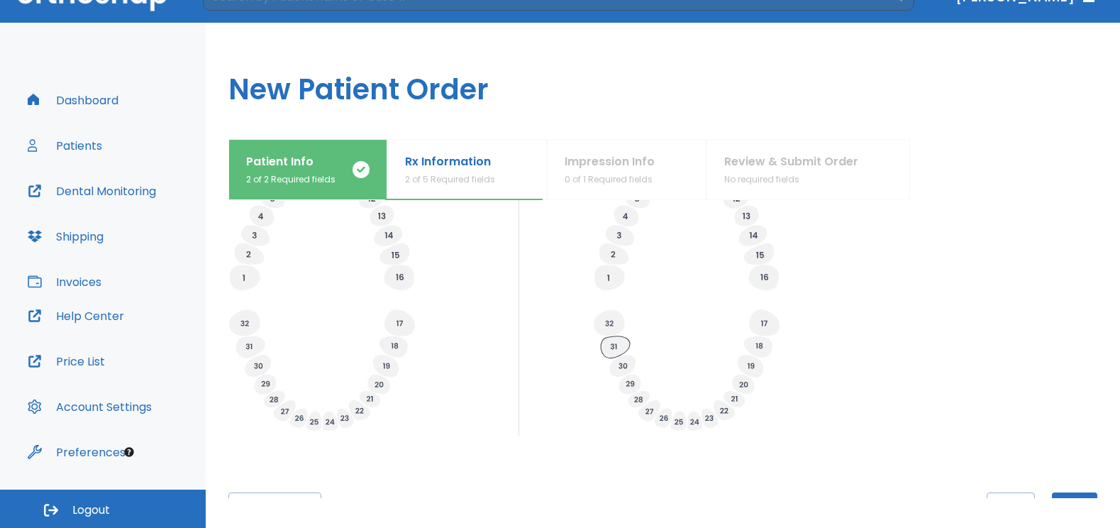
scroll to position [626, 0]
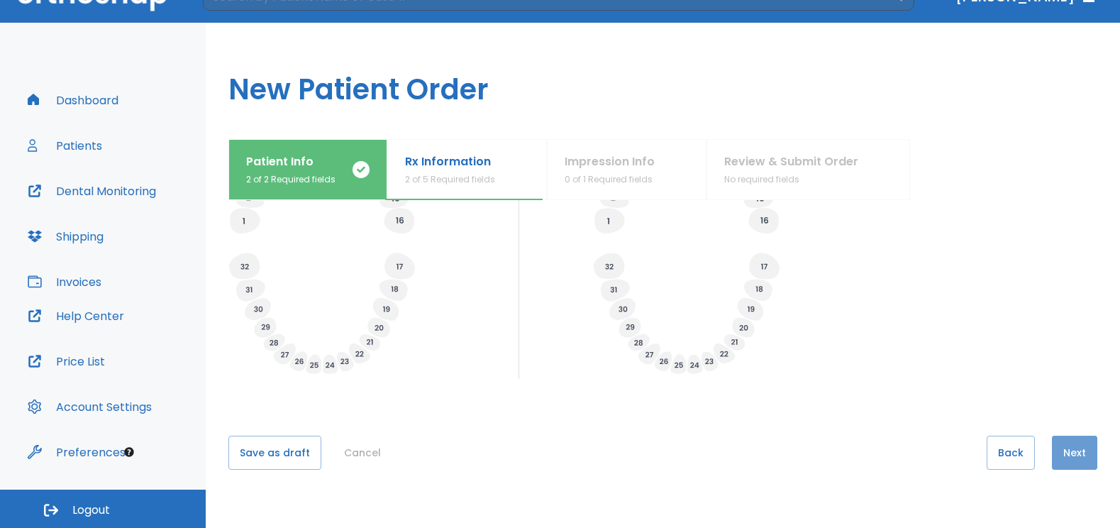
click at [1055, 460] on button "Next" at bounding box center [1074, 452] width 45 height 34
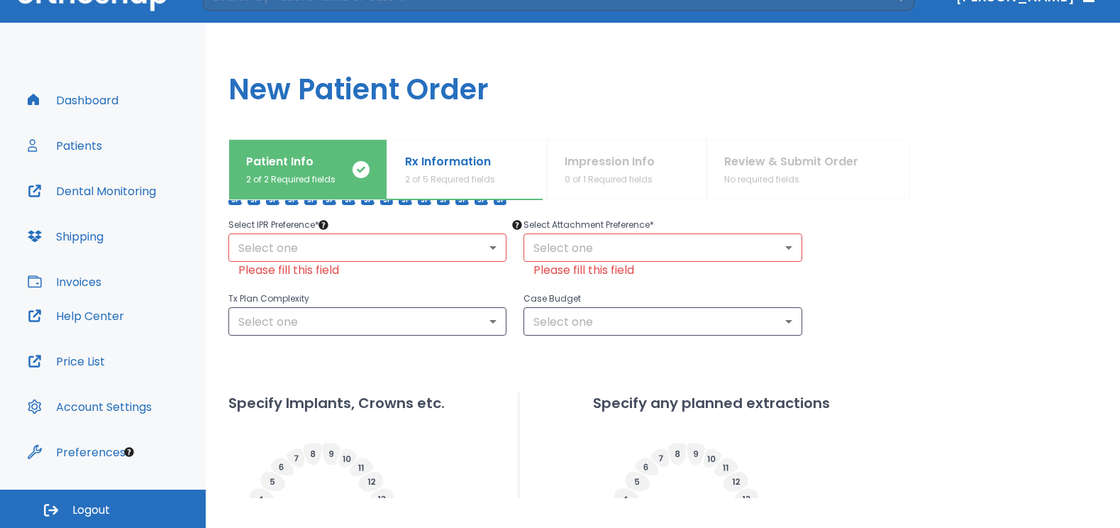
scroll to position [302, 0]
click at [477, 250] on body "​ Dr. Villarreal Dashboard Patients Dental Monitoring Shipping Invoices Help Ce…" at bounding box center [560, 234] width 1120 height 528
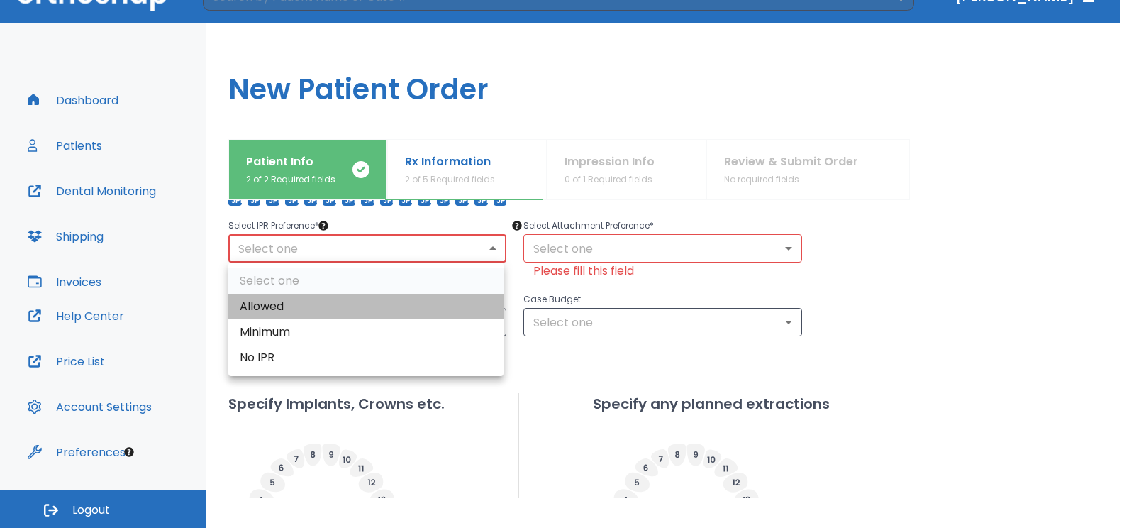
click at [284, 305] on li "Allowed" at bounding box center [365, 307] width 275 height 26
type input "1"
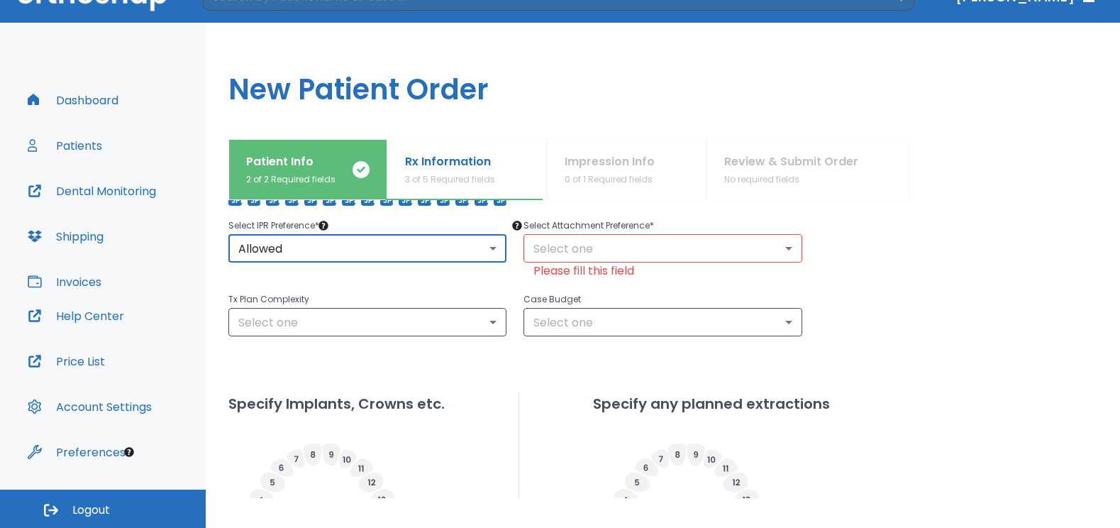
click at [785, 244] on body "​ Dr. Villarreal Dashboard Patients Dental Monitoring Shipping Invoices Help Ce…" at bounding box center [560, 234] width 1120 height 528
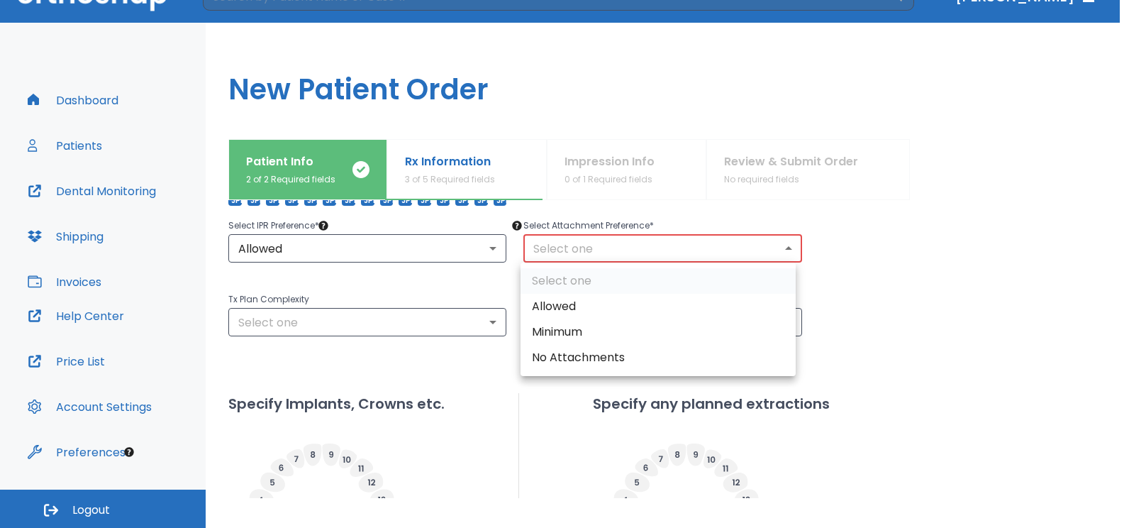
click at [602, 306] on li "Allowed" at bounding box center [658, 307] width 275 height 26
type input "1"
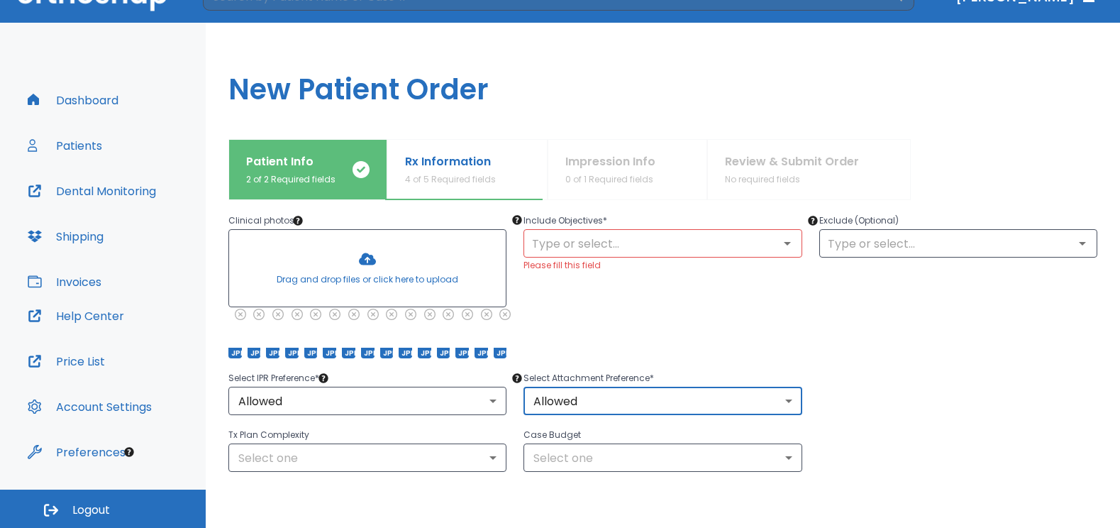
scroll to position [145, 0]
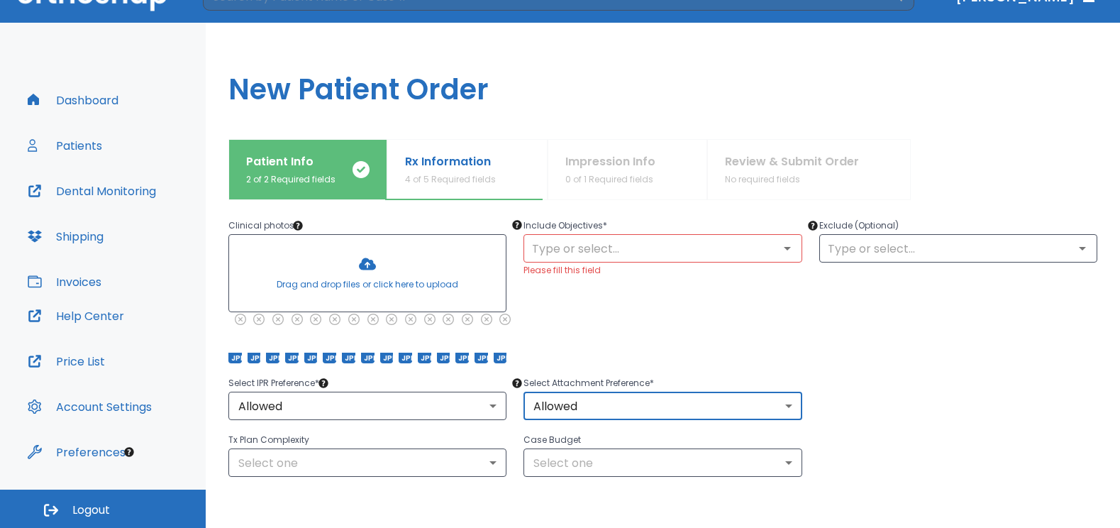
click at [777, 257] on button "Open" at bounding box center [787, 248] width 20 height 20
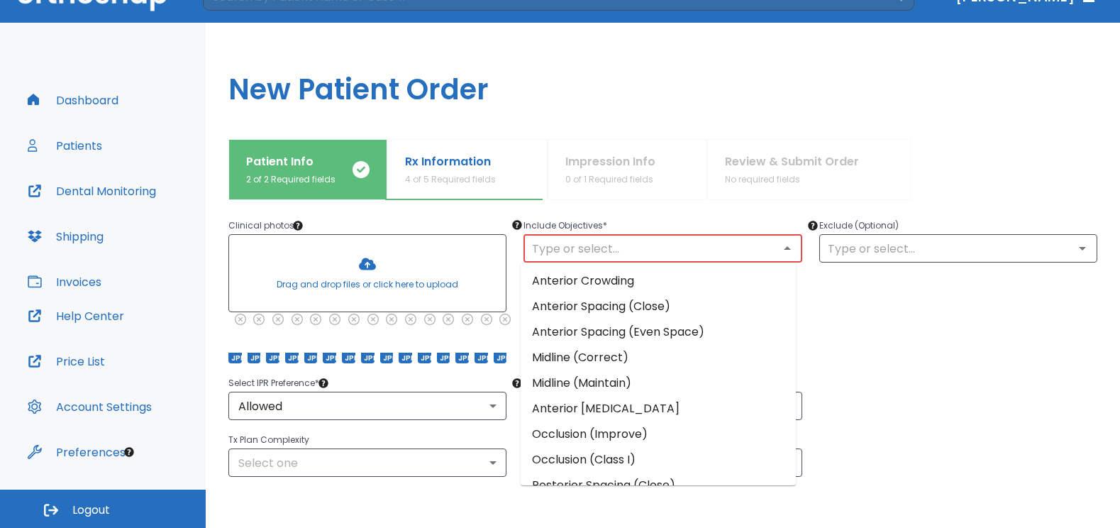
click at [624, 277] on li "Anterior Crowding" at bounding box center [658, 281] width 275 height 26
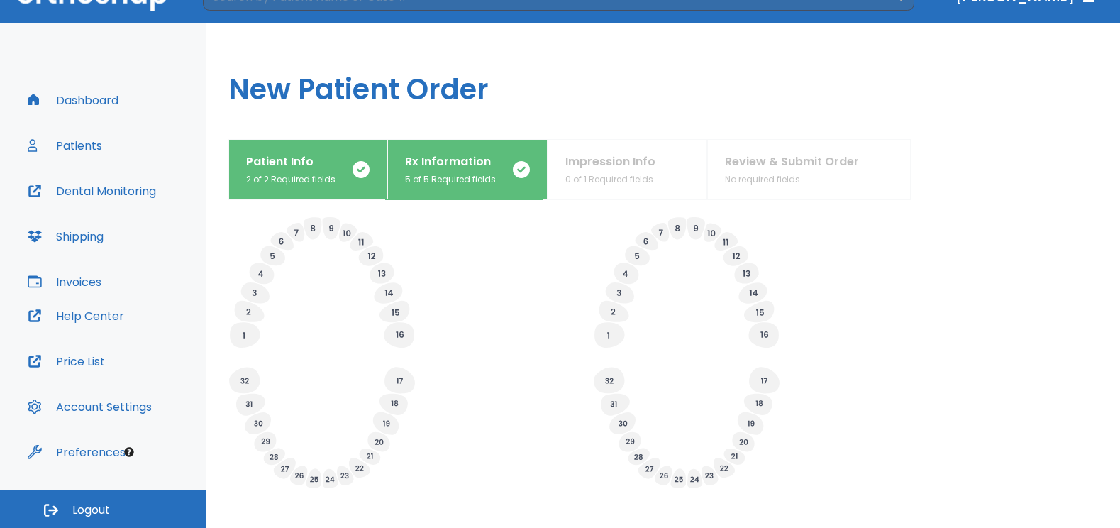
scroll to position [626, 0]
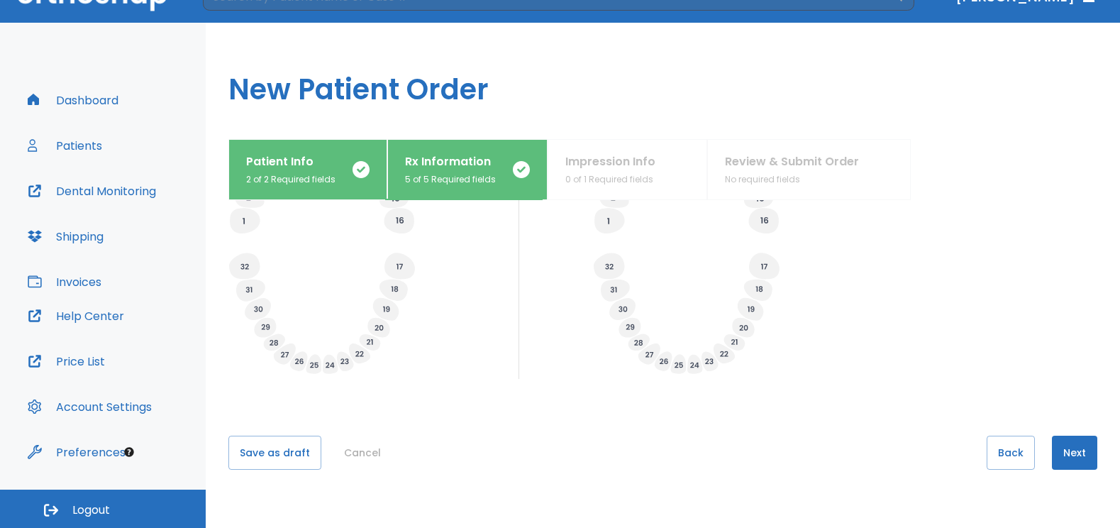
click at [1053, 452] on button "Next" at bounding box center [1074, 452] width 45 height 34
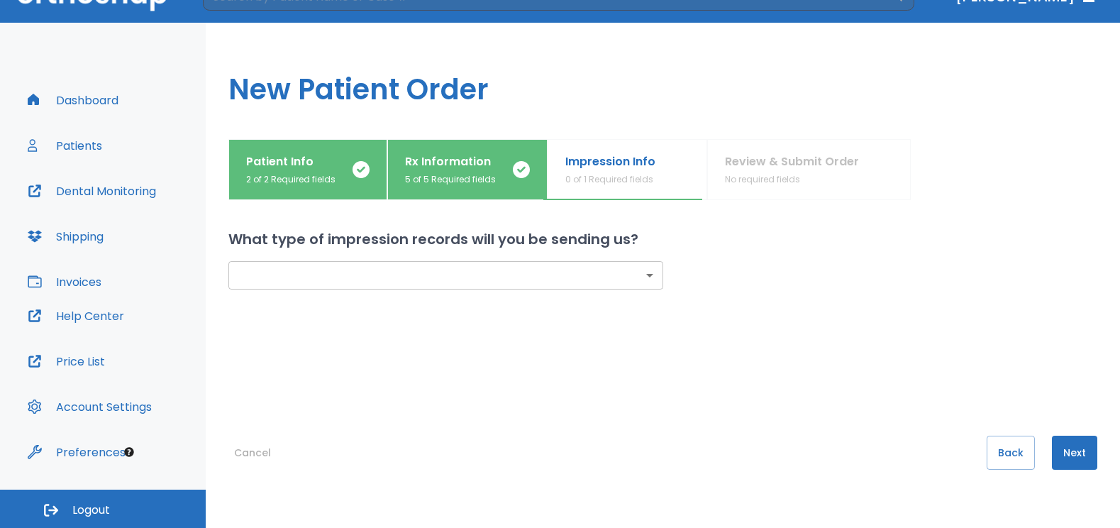
scroll to position [0, 0]
click at [650, 271] on body "​ Dr. Villarreal Dashboard Patients Dental Monitoring Shipping Invoices Help Ce…" at bounding box center [564, 234] width 1129 height 528
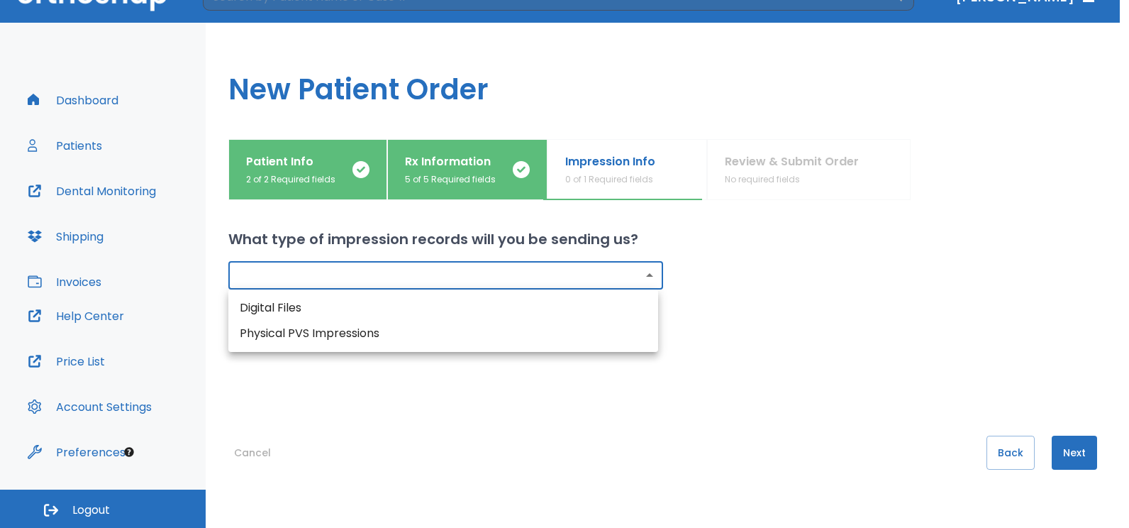
click at [302, 304] on li "Digital Files" at bounding box center [443, 308] width 430 height 26
type input "digital"
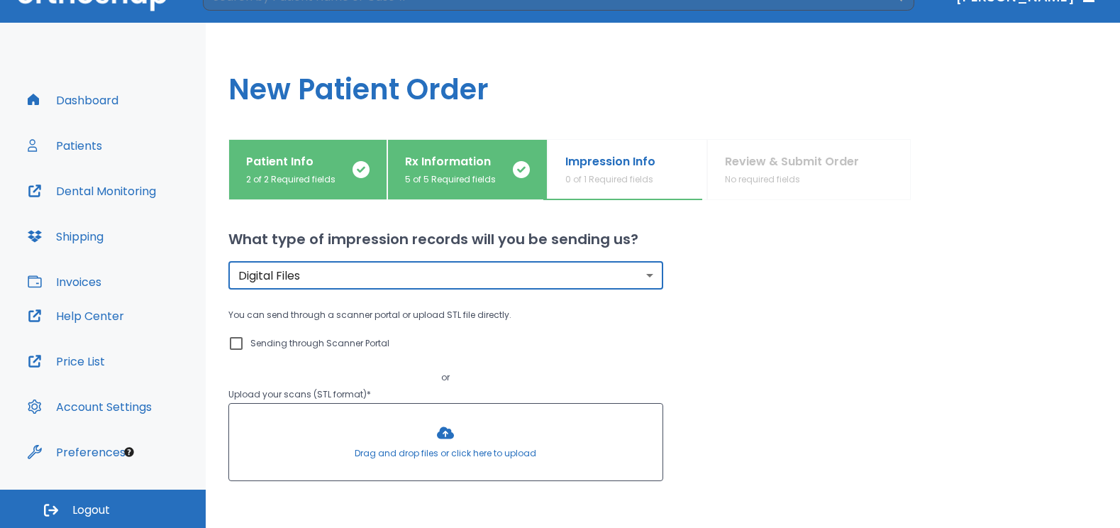
click at [449, 431] on div at bounding box center [445, 442] width 433 height 77
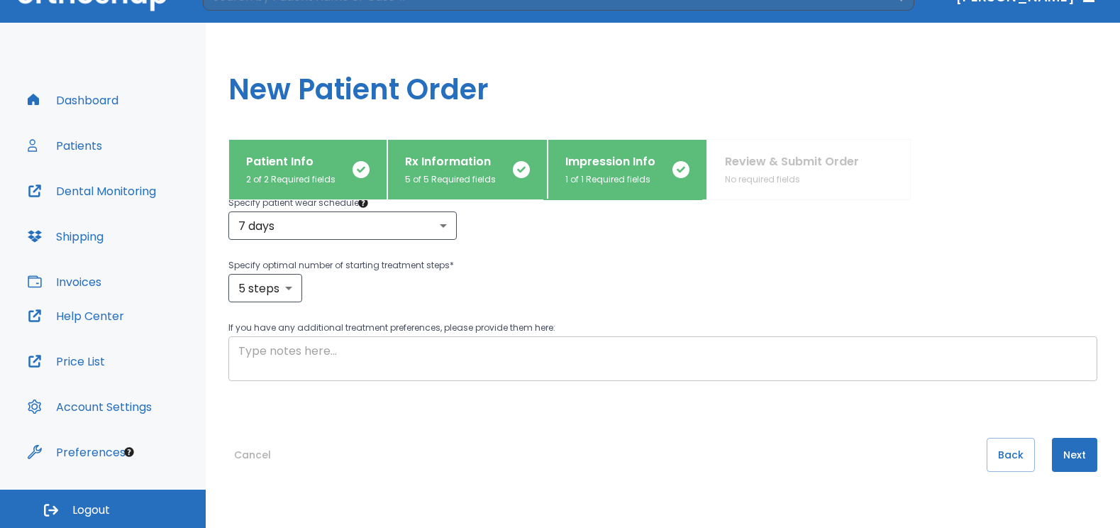
scroll to position [357, 0]
click at [1065, 444] on button "Next" at bounding box center [1074, 452] width 45 height 34
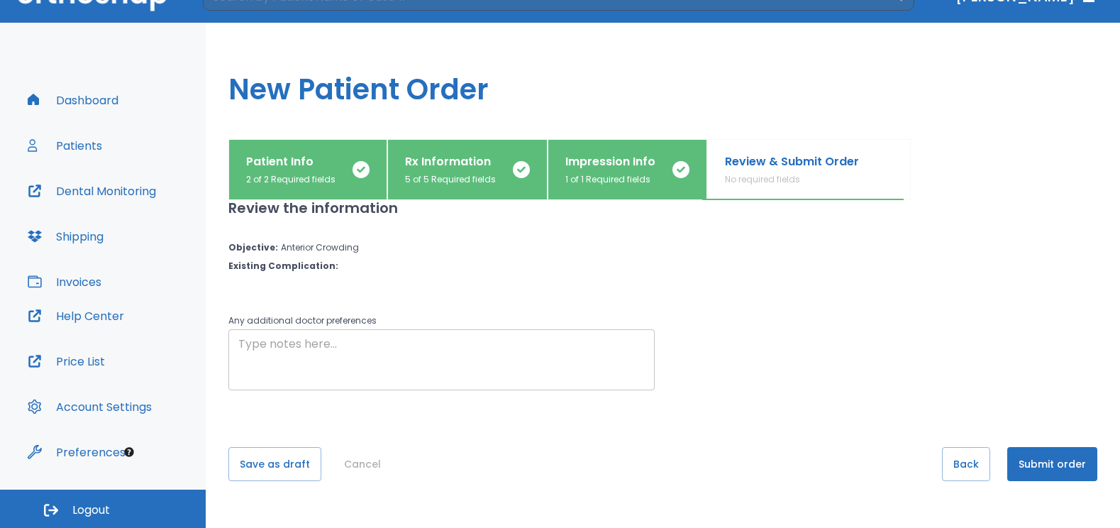
scroll to position [31, 0]
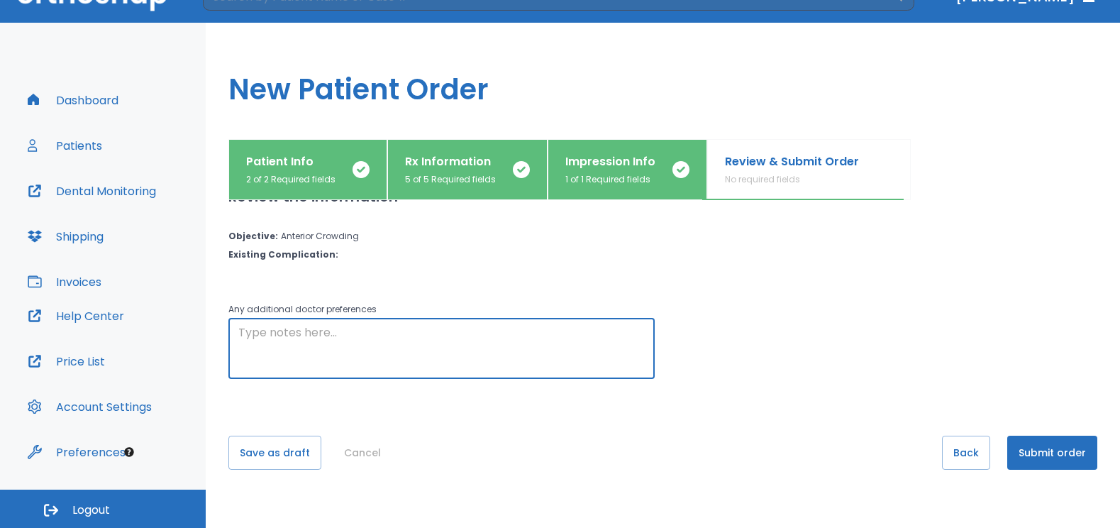
click at [326, 338] on textarea at bounding box center [441, 348] width 406 height 49
type textarea "Pt's main concern is upper anterior teeth #8 and #9 ."
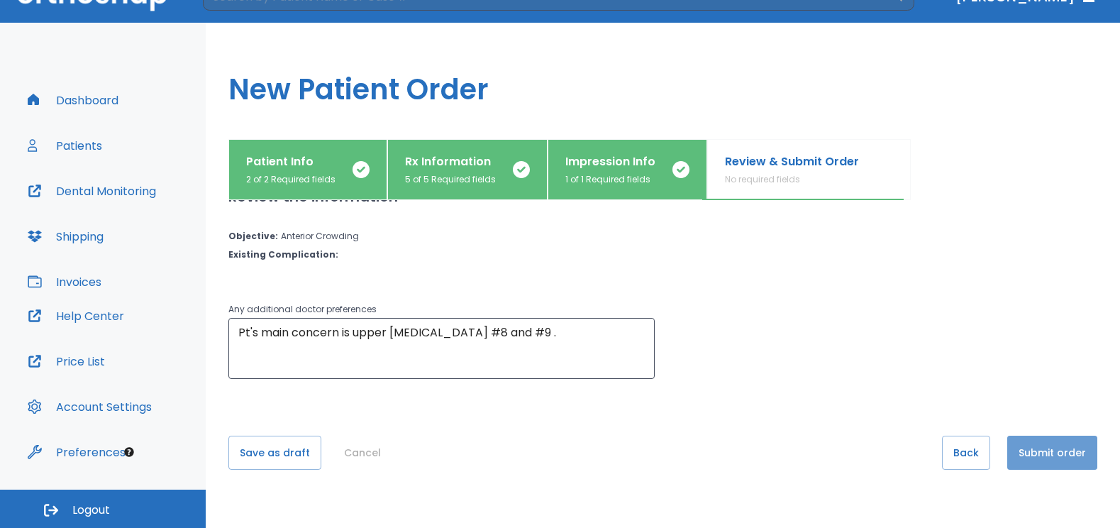
click at [1055, 443] on button "Submit order" at bounding box center [1052, 452] width 90 height 34
click at [1024, 449] on button "Submit order" at bounding box center [1052, 452] width 90 height 34
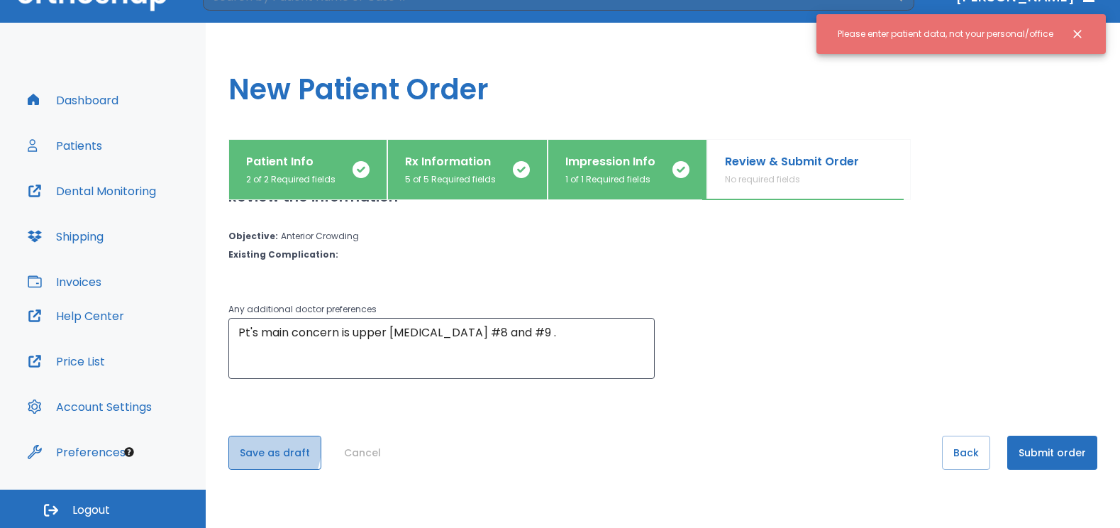
click at [253, 447] on button "Save as draft" at bounding box center [274, 452] width 93 height 34
click at [289, 455] on button "Save as draft" at bounding box center [274, 452] width 93 height 34
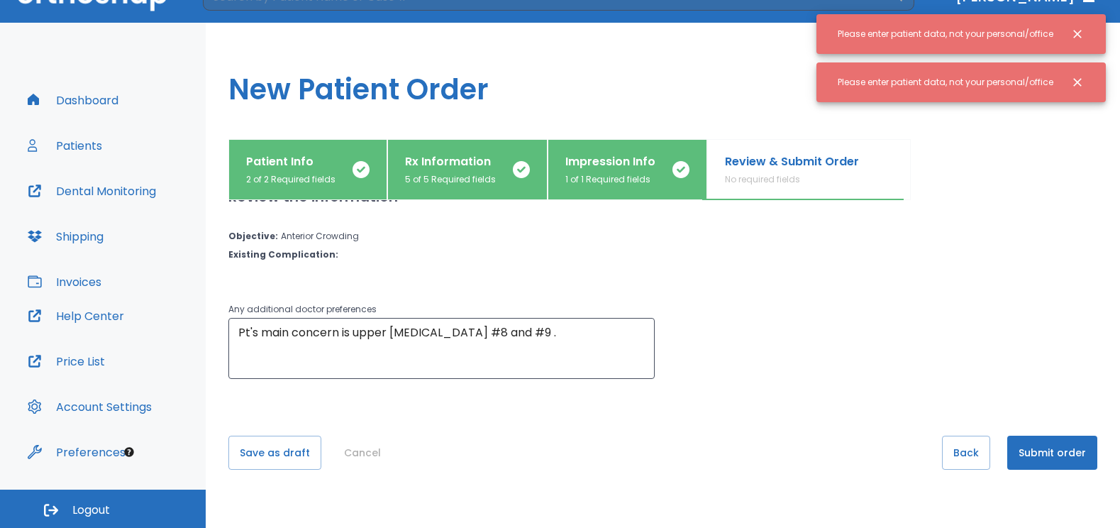
click at [938, 46] on div "Please enter patient data, not your personal/office" at bounding box center [946, 34] width 216 height 24
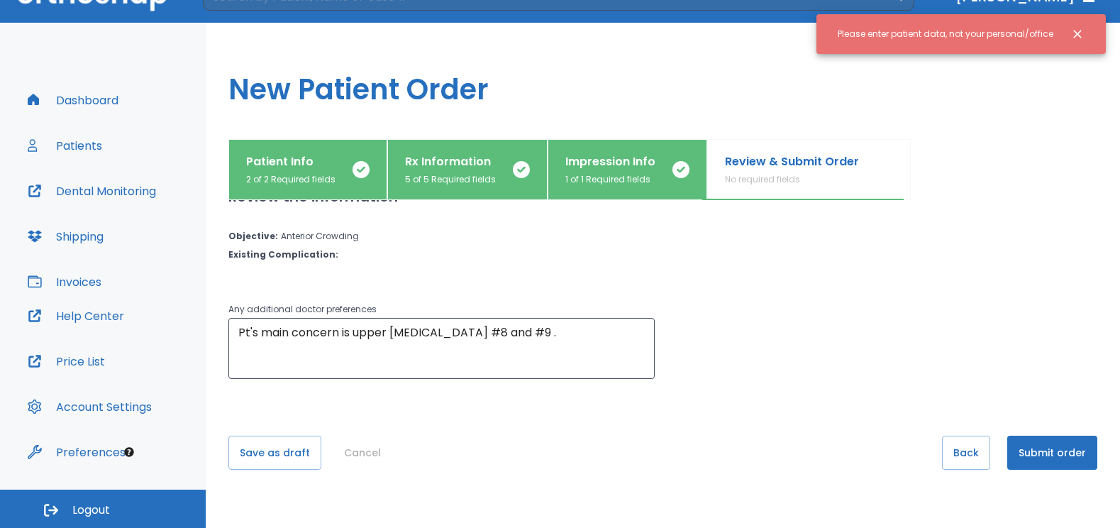
click at [970, 35] on div "Please enter patient data, not your personal/office" at bounding box center [946, 34] width 216 height 24
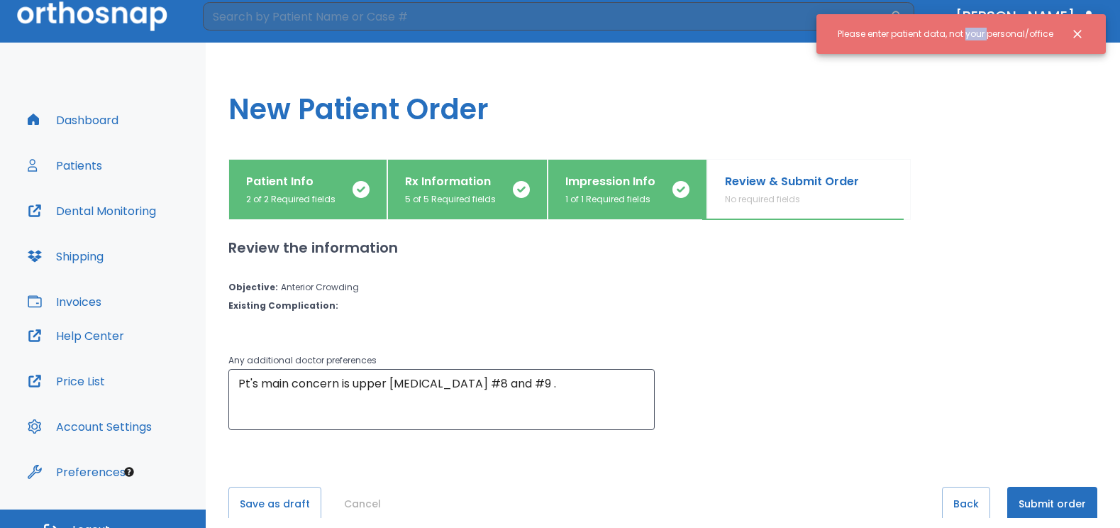
scroll to position [0, 0]
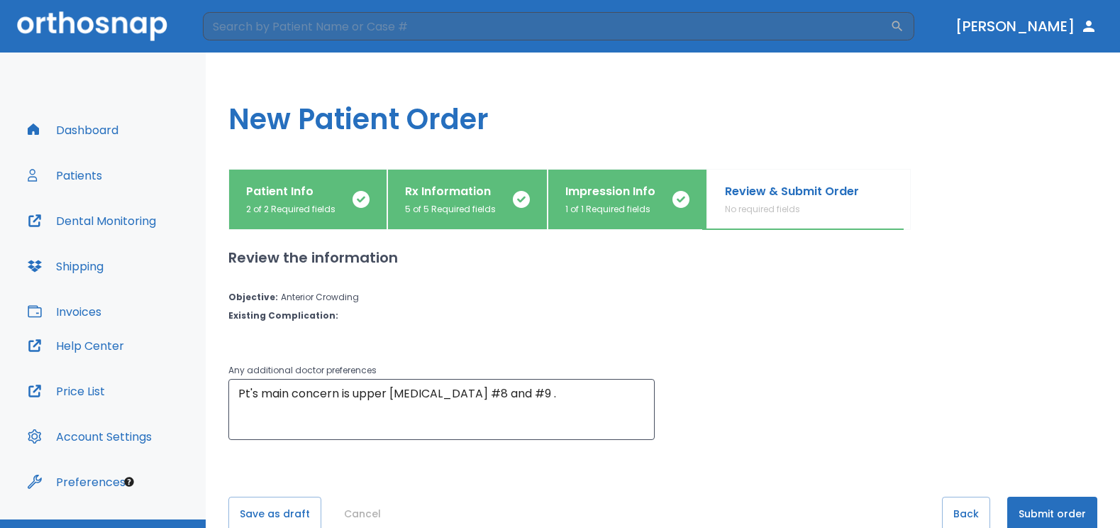
click at [313, 206] on p "2 of 2 Required fields" at bounding box center [290, 209] width 89 height 13
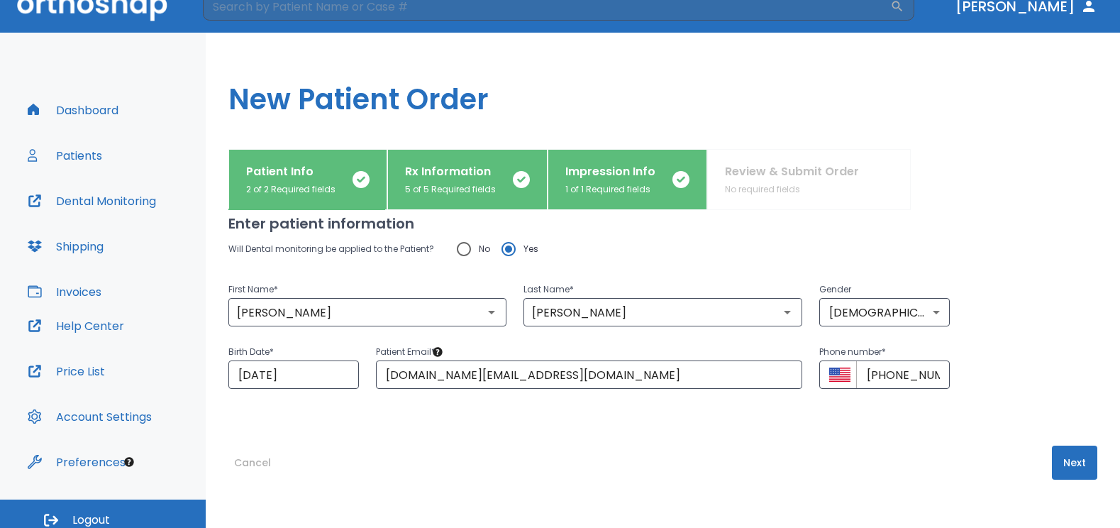
scroll to position [30, 0]
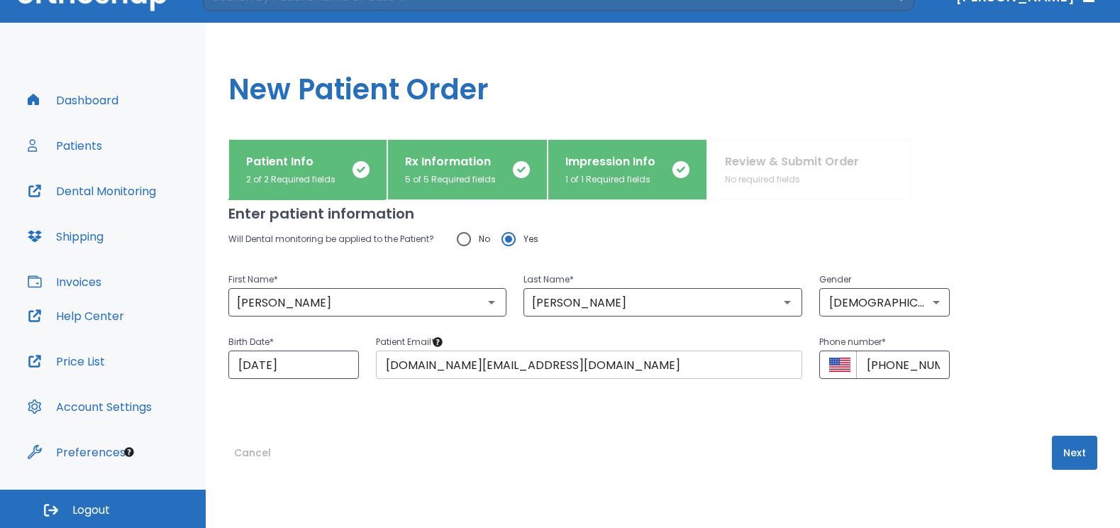
click at [527, 360] on input "vill.dental@gmail.com" at bounding box center [589, 364] width 426 height 28
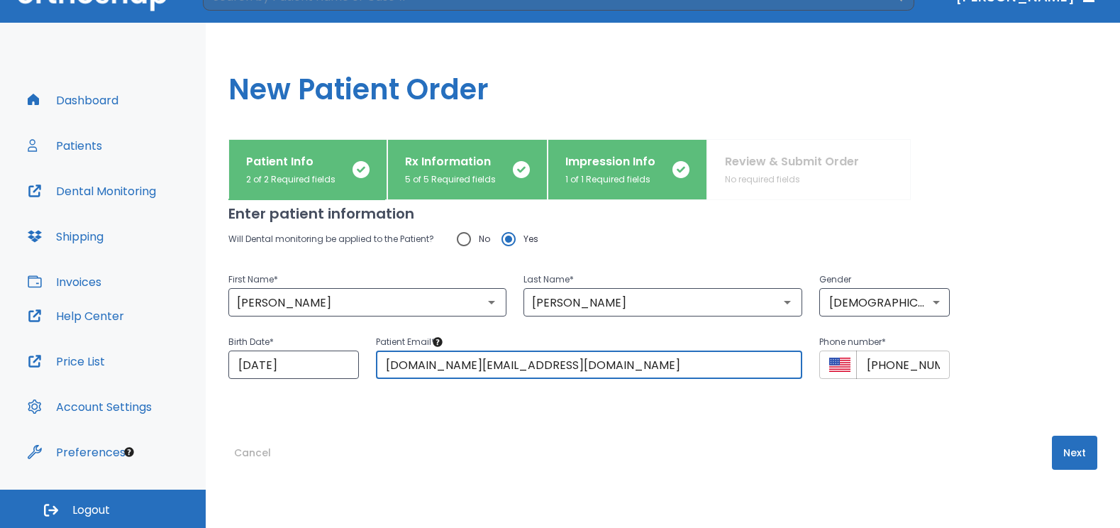
click at [923, 361] on input "+1 (956) 542-5545" at bounding box center [903, 364] width 94 height 28
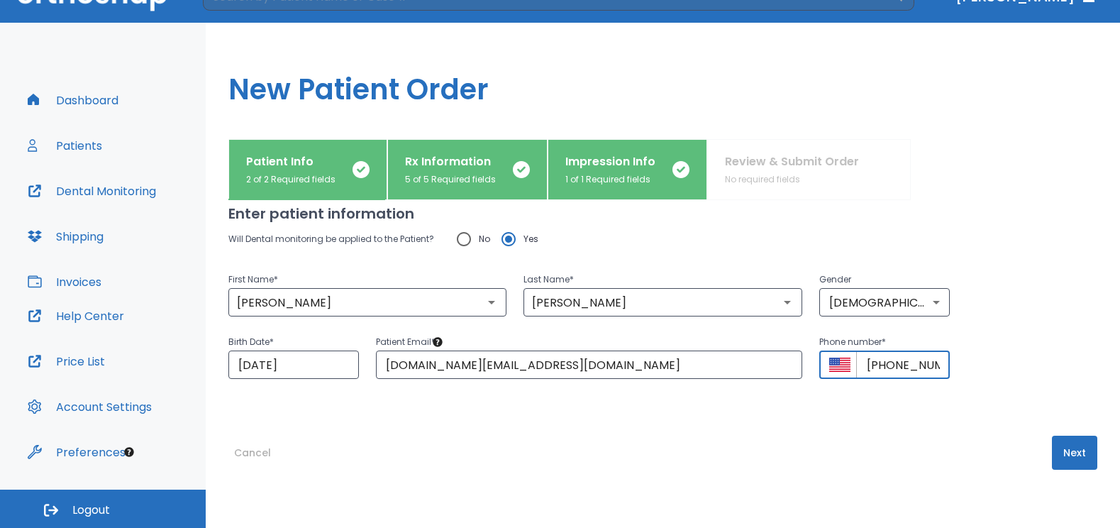
click at [928, 361] on input "+1 (956) 542-5545" at bounding box center [903, 364] width 94 height 28
click at [933, 360] on input "+1 (956) 542-5545" at bounding box center [903, 364] width 94 height 28
type input "+"
click at [1060, 440] on button "Next" at bounding box center [1074, 452] width 45 height 34
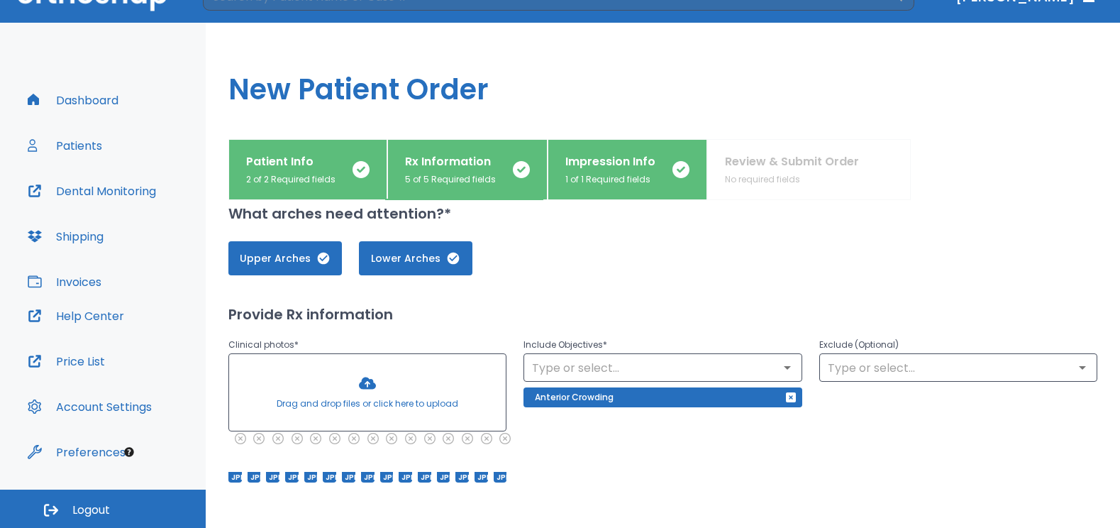
scroll to position [0, 0]
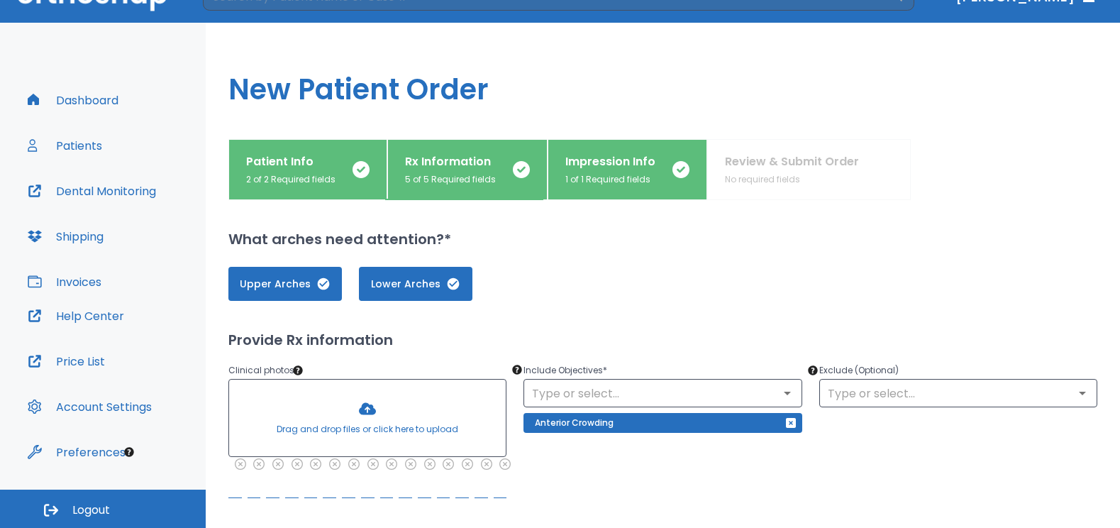
click at [737, 170] on div "Patient Info 2 of 2 Required fields Rx Information 5 of 5 Required fields Impre…" at bounding box center [662, 169] width 869 height 61
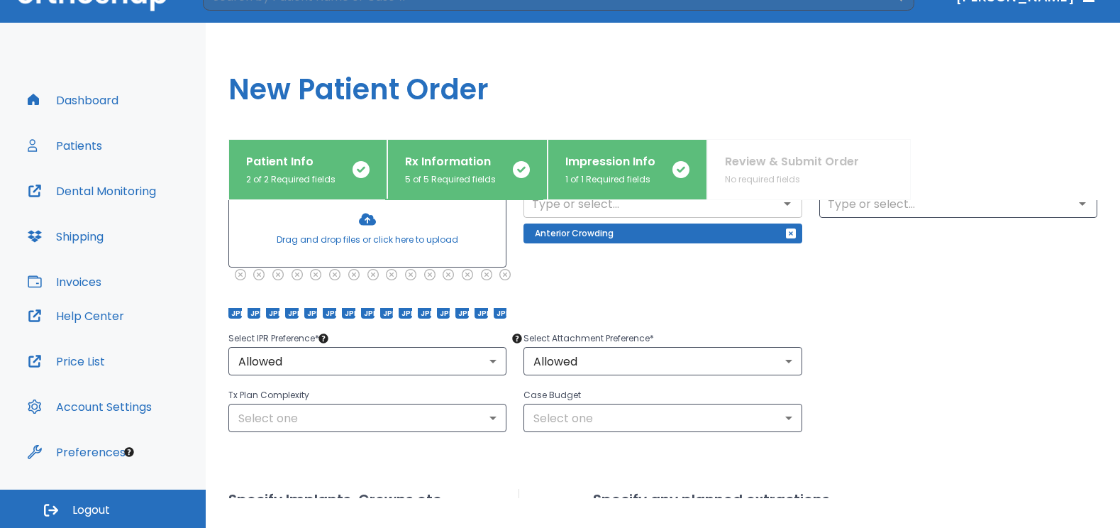
scroll to position [213, 0]
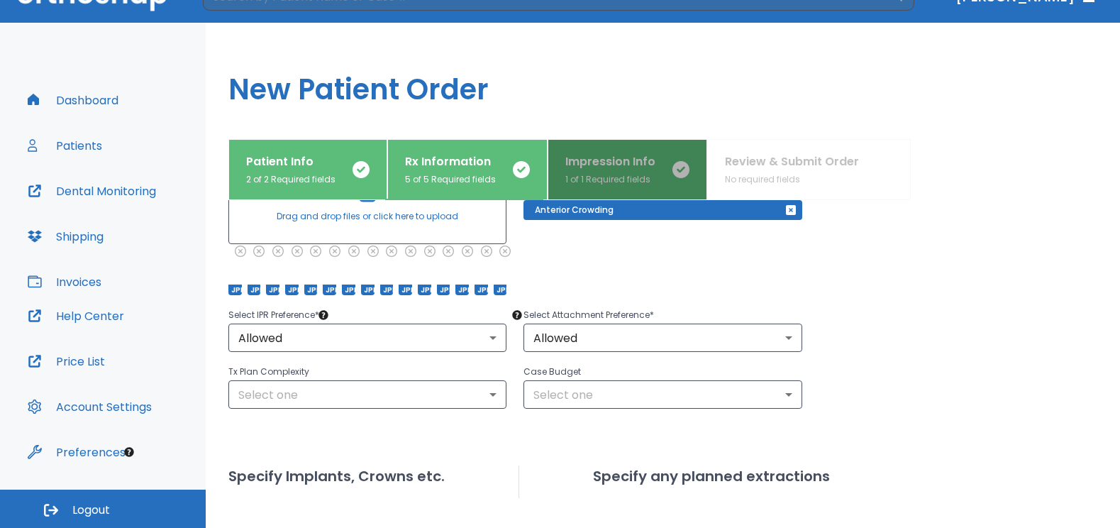
click at [633, 165] on p "Impression Info" at bounding box center [610, 161] width 90 height 17
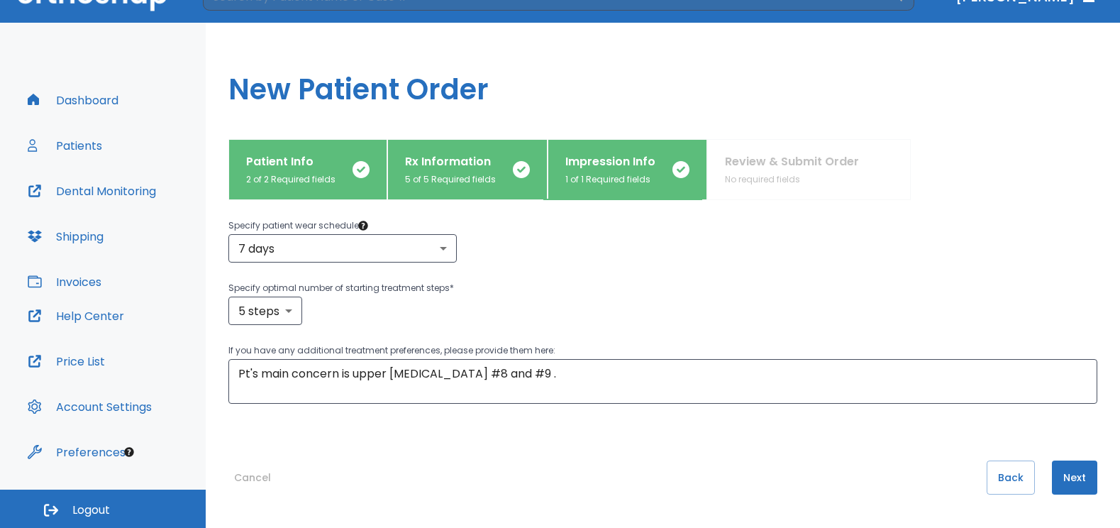
scroll to position [357, 0]
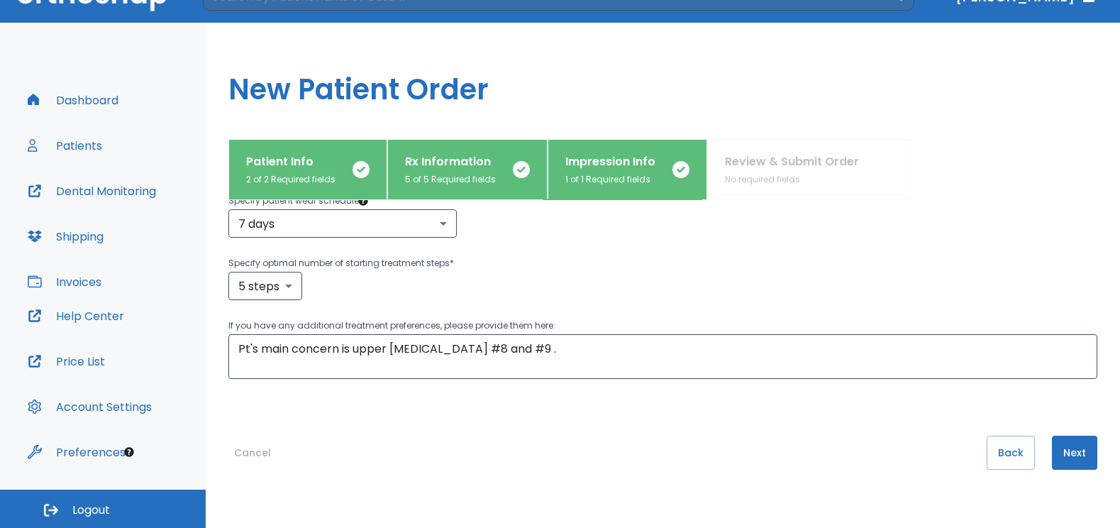
click at [1053, 450] on button "Next" at bounding box center [1074, 452] width 45 height 34
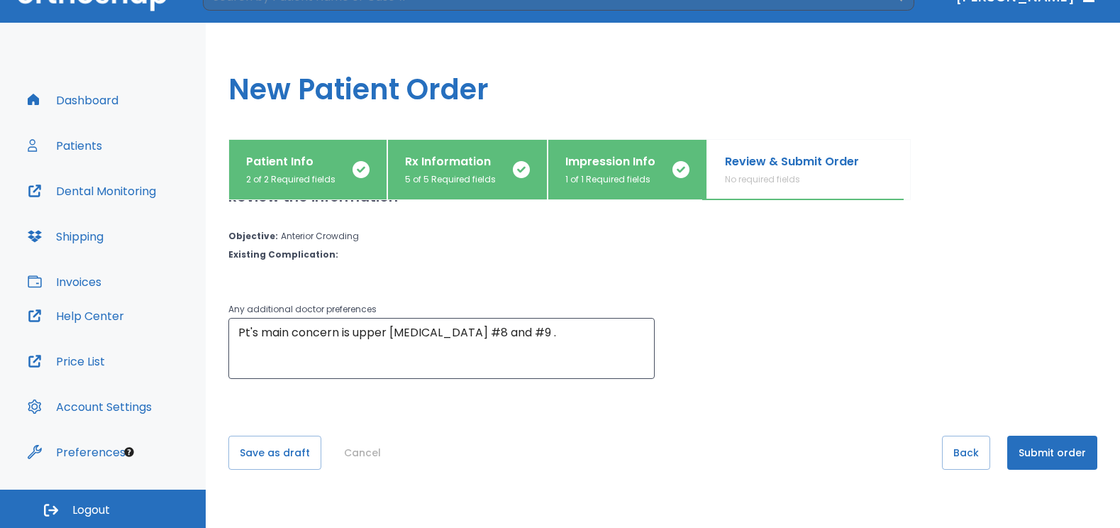
scroll to position [0, 0]
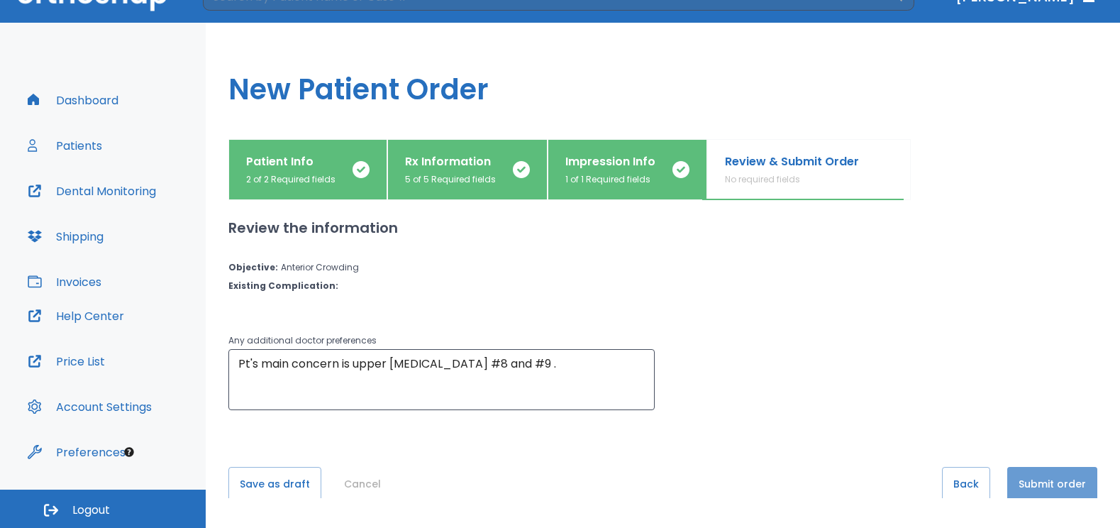
click at [1047, 486] on button "Submit order" at bounding box center [1052, 484] width 90 height 34
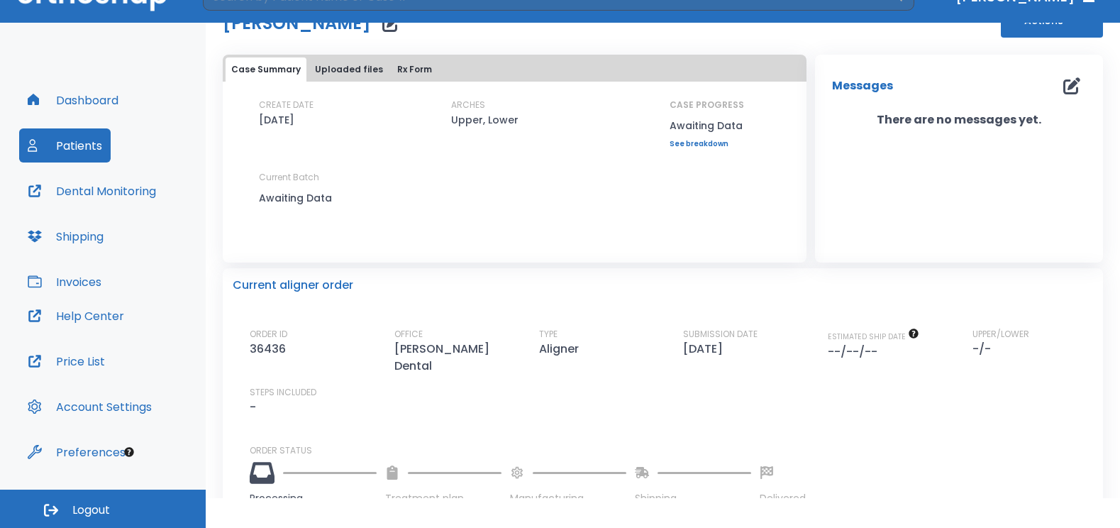
scroll to position [71, 0]
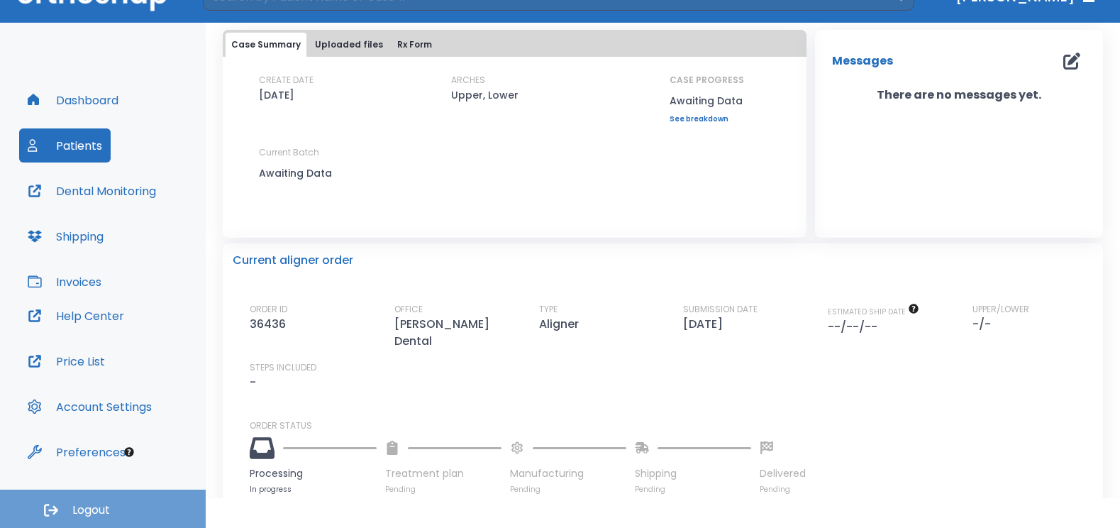
click at [103, 509] on span "Logout" at bounding box center [91, 510] width 38 height 16
